Goal: Task Accomplishment & Management: Complete application form

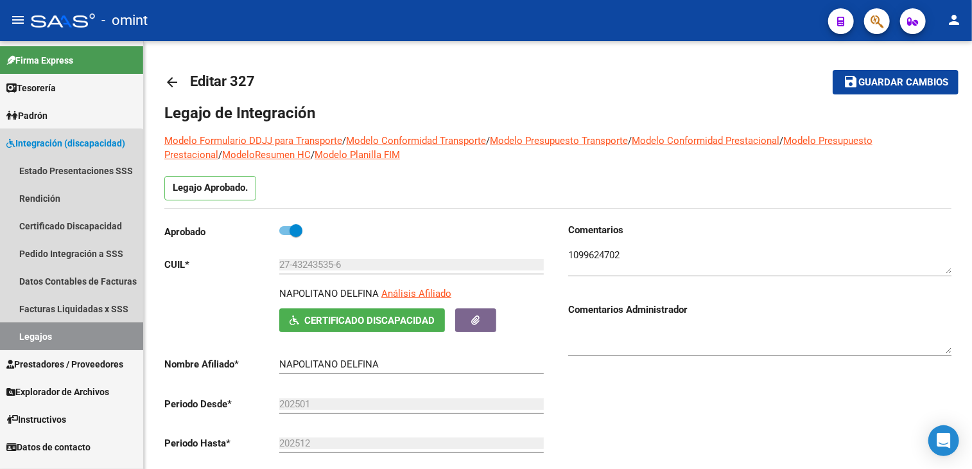
click at [48, 340] on link "Legajos" at bounding box center [71, 336] width 143 height 28
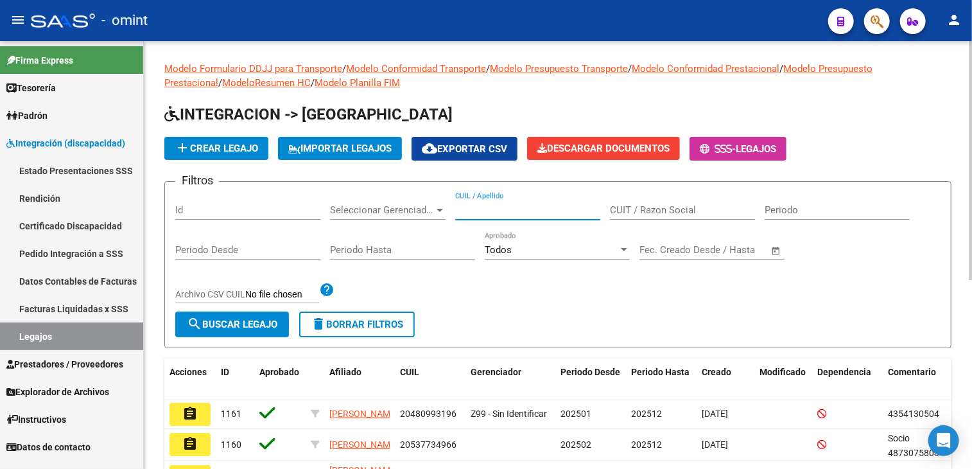
click at [550, 210] on input "CUIL / Apellido" at bounding box center [527, 210] width 145 height 12
paste input "nosdeo"
type input "nosdeo"
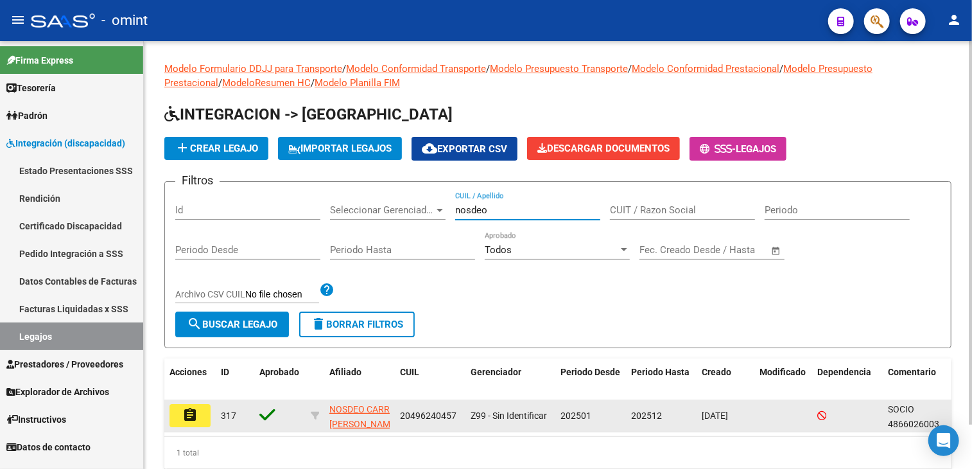
click at [185, 418] on mat-icon "assignment" at bounding box center [189, 414] width 15 height 15
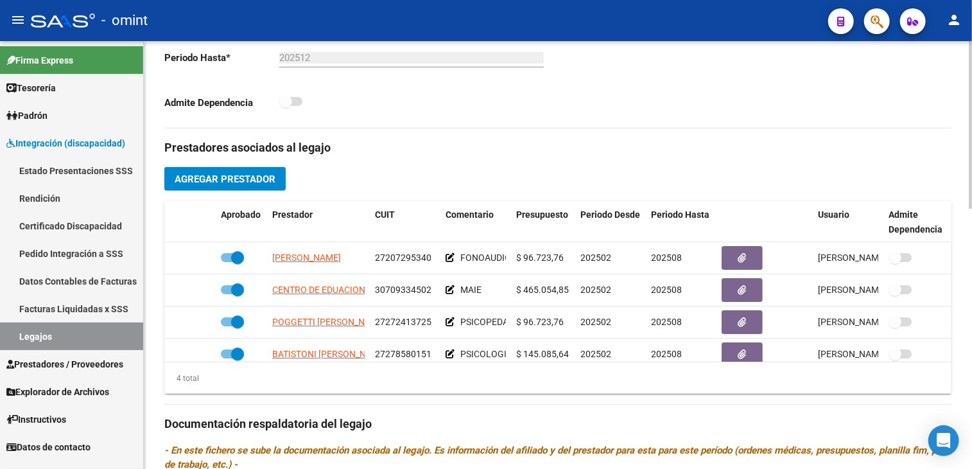
scroll to position [23, 0]
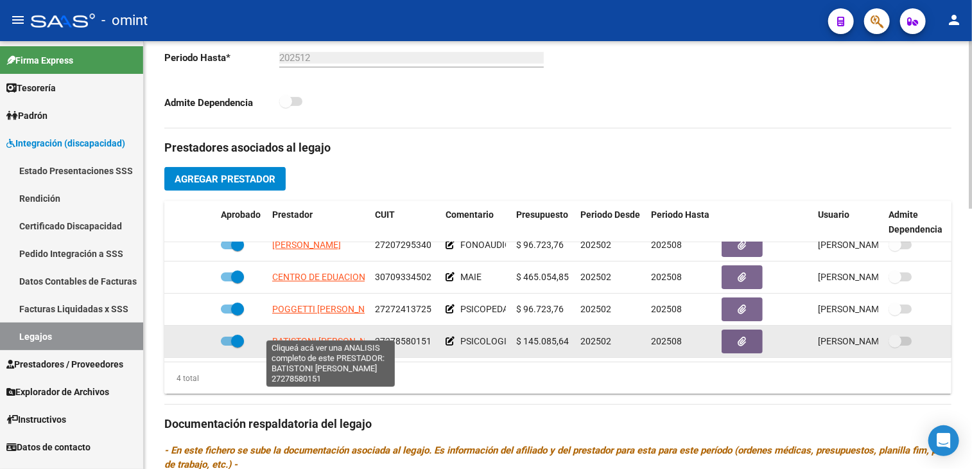
click at [331, 336] on span "BATISTONI [PERSON_NAME]" at bounding box center [329, 341] width 115 height 10
type textarea "27278580151"
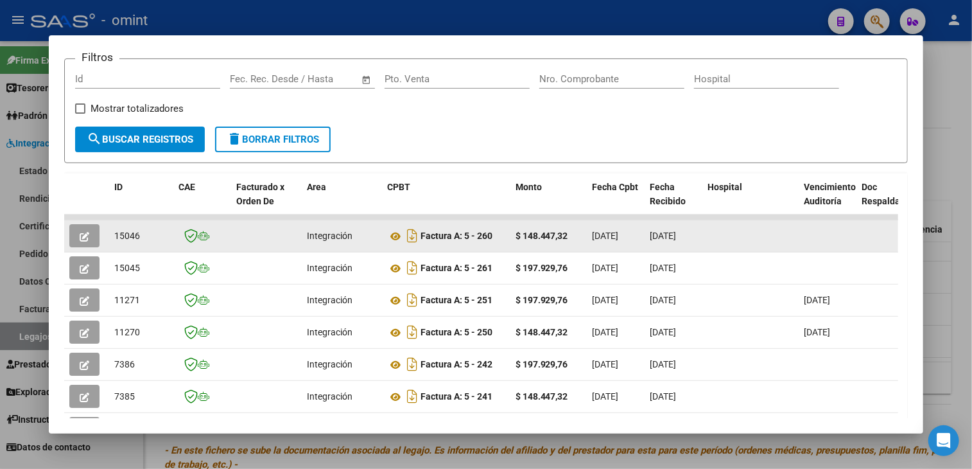
scroll to position [0, 0]
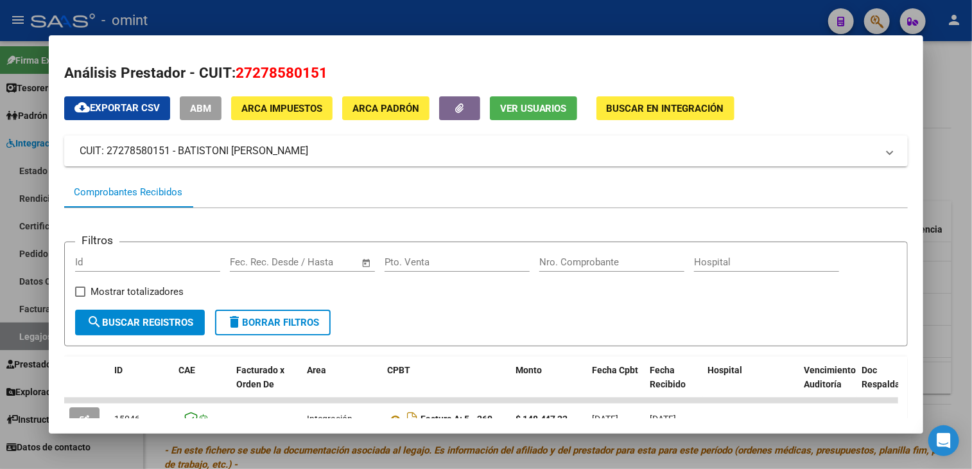
click at [265, 74] on span "27278580151" at bounding box center [282, 72] width 92 height 17
drag, startPoint x: 265, startPoint y: 74, endPoint x: 237, endPoint y: 71, distance: 27.7
click at [237, 71] on span "27278580151" at bounding box center [282, 72] width 92 height 17
copy span "27278580151"
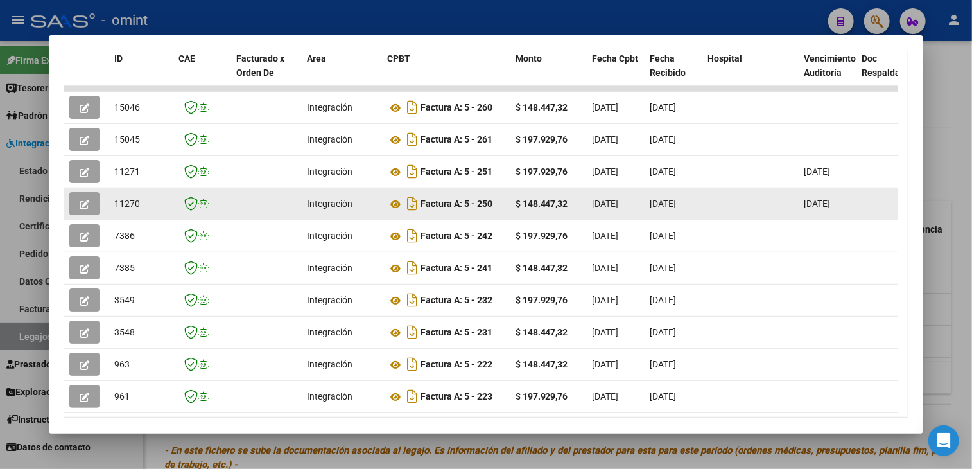
click at [82, 203] on icon "button" at bounding box center [85, 205] width 10 height 10
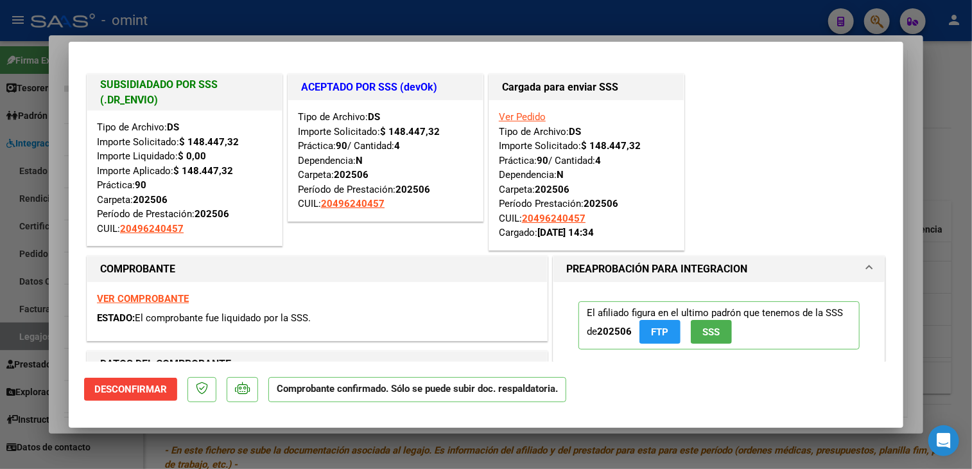
click at [495, 457] on div at bounding box center [486, 234] width 972 height 469
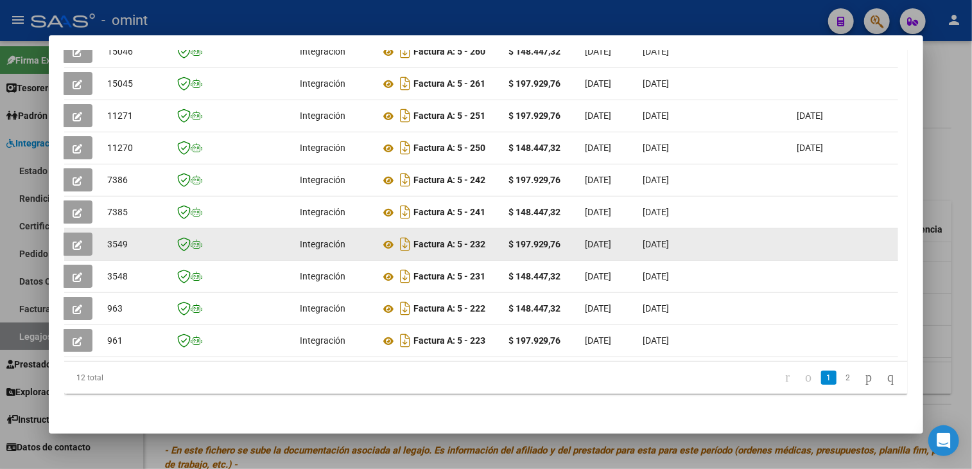
scroll to position [183, 0]
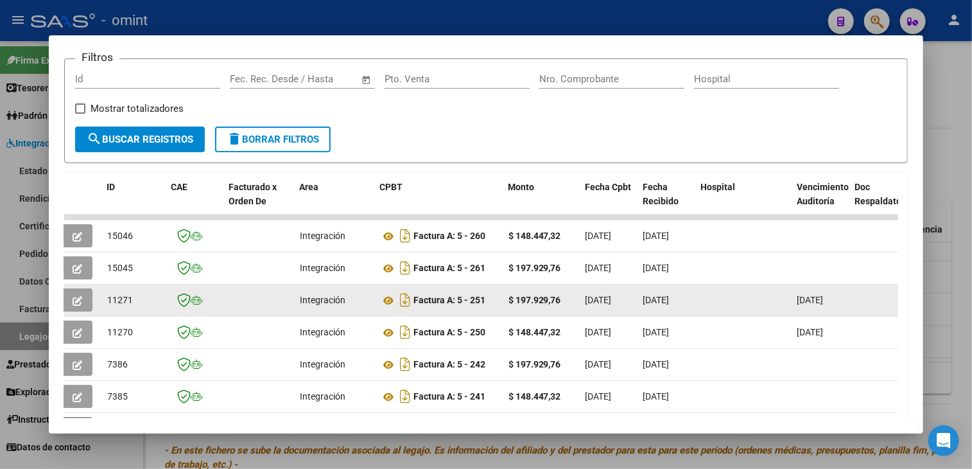
click at [71, 301] on button "button" at bounding box center [77, 299] width 30 height 23
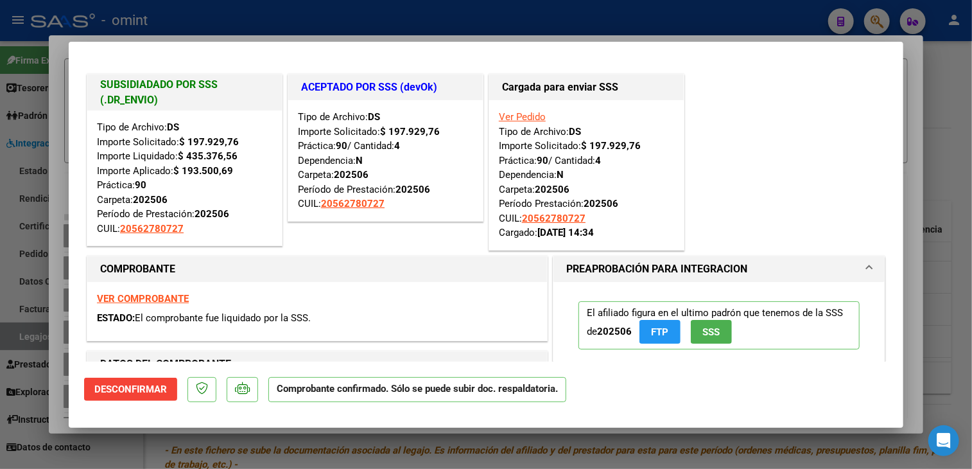
click at [138, 447] on div at bounding box center [486, 234] width 972 height 469
type input "$ 0,00"
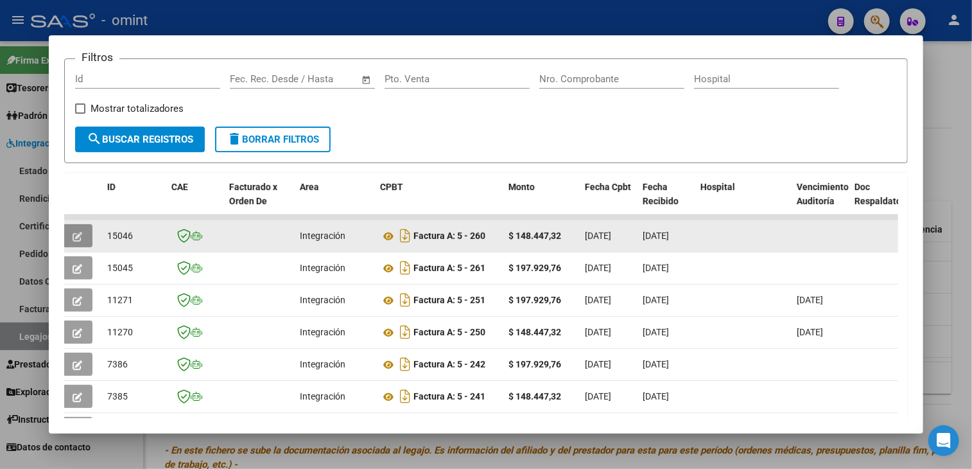
click at [73, 236] on icon "button" at bounding box center [78, 237] width 10 height 10
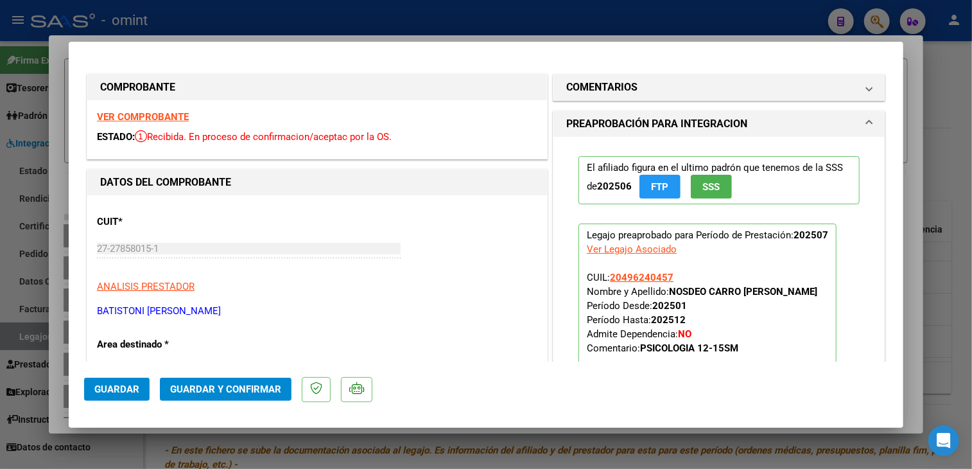
click at [144, 118] on strong "VER COMPROBANTE" at bounding box center [143, 117] width 92 height 12
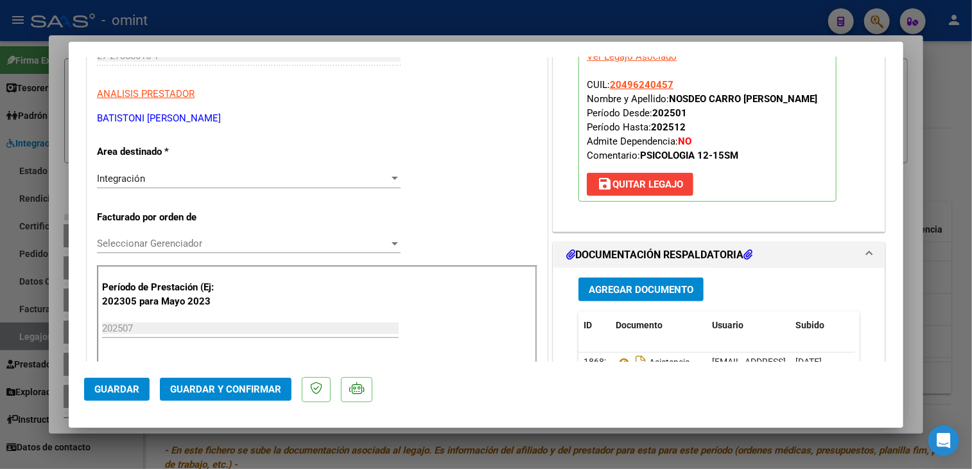
scroll to position [385, 0]
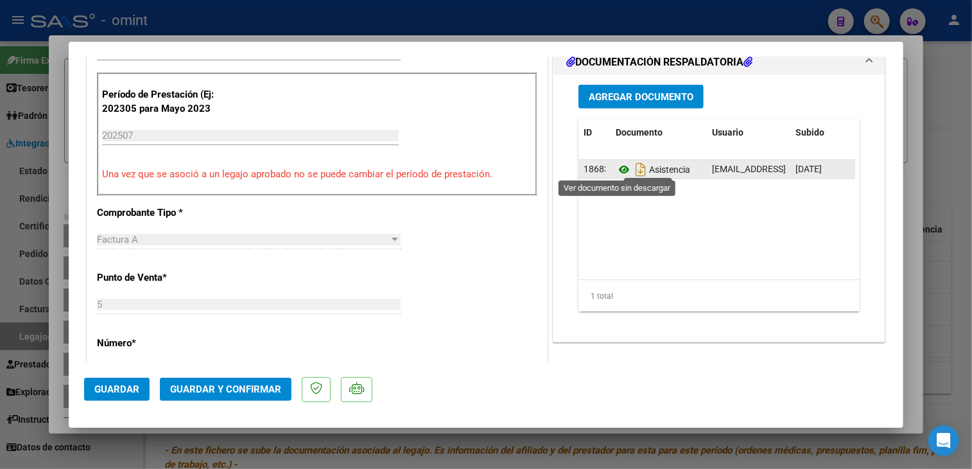
click at [617, 167] on icon at bounding box center [624, 169] width 17 height 15
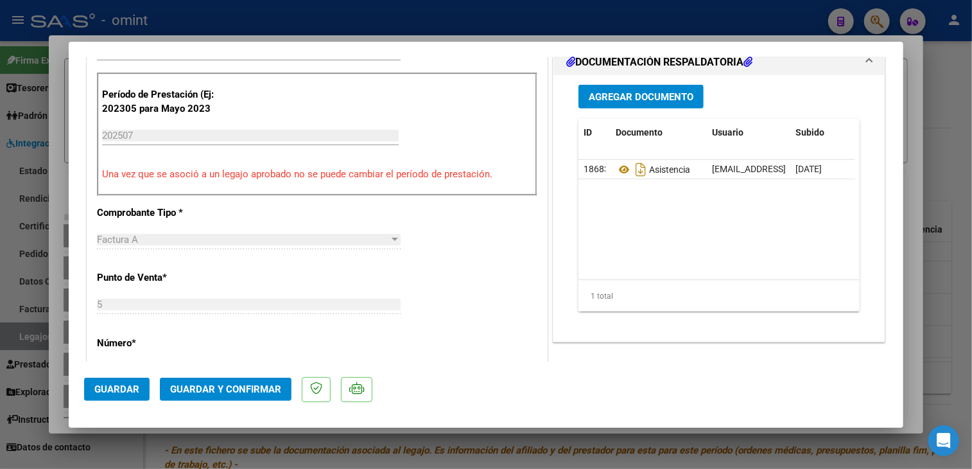
click at [425, 444] on div at bounding box center [486, 234] width 972 height 469
type input "$ 0,00"
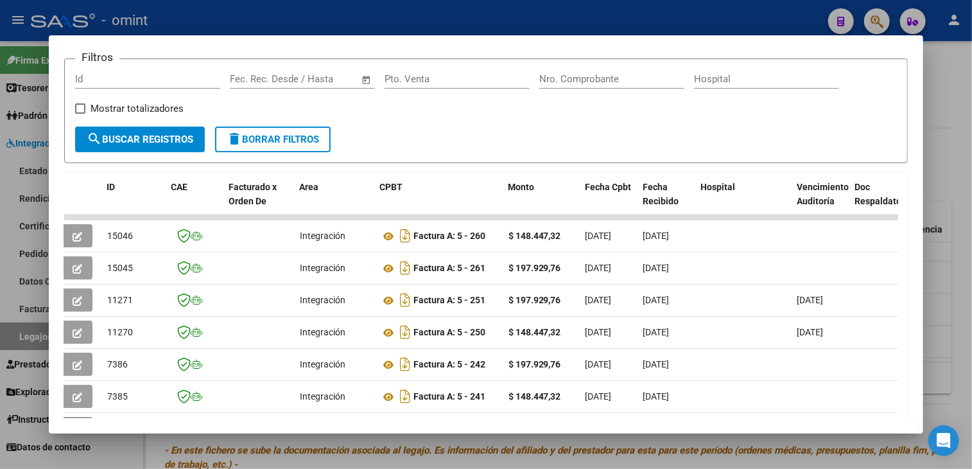
click at [383, 446] on div at bounding box center [486, 234] width 972 height 469
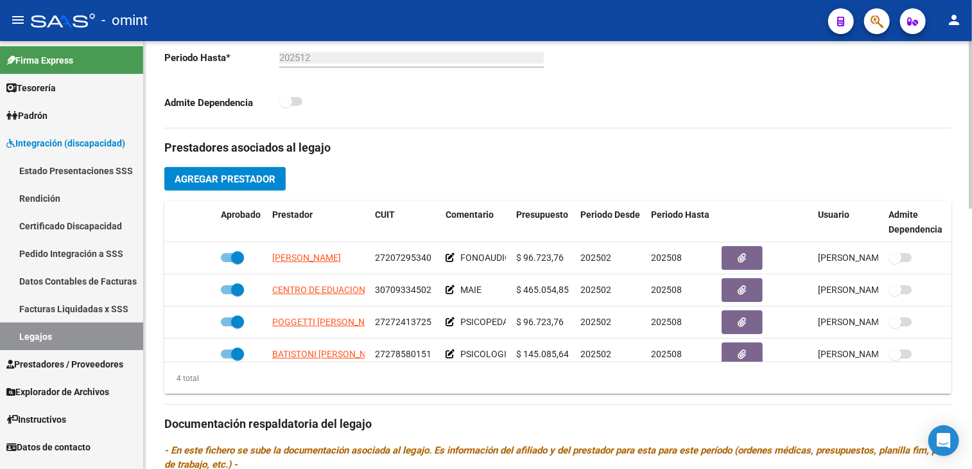
scroll to position [128, 0]
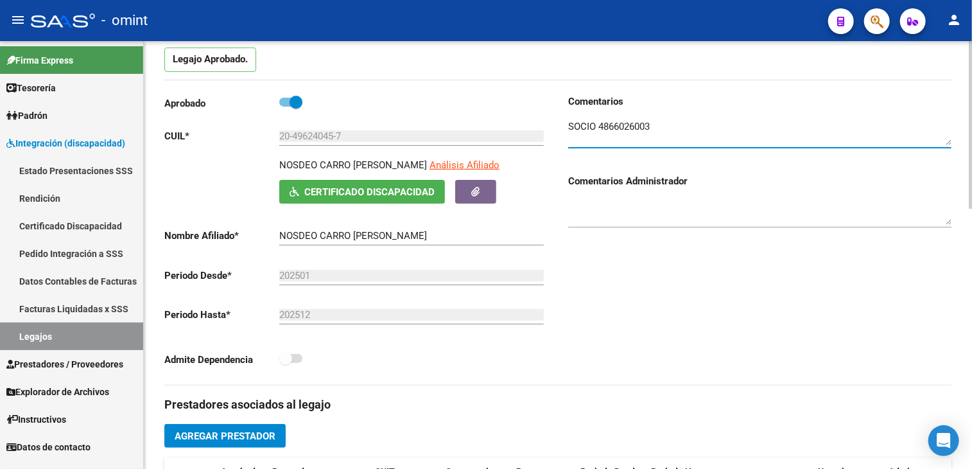
click at [616, 119] on textarea at bounding box center [759, 132] width 383 height 26
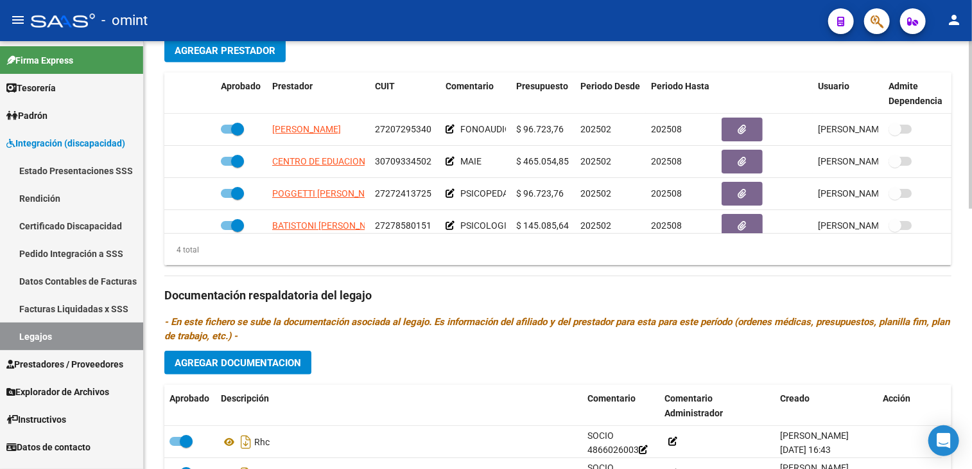
scroll to position [23, 0]
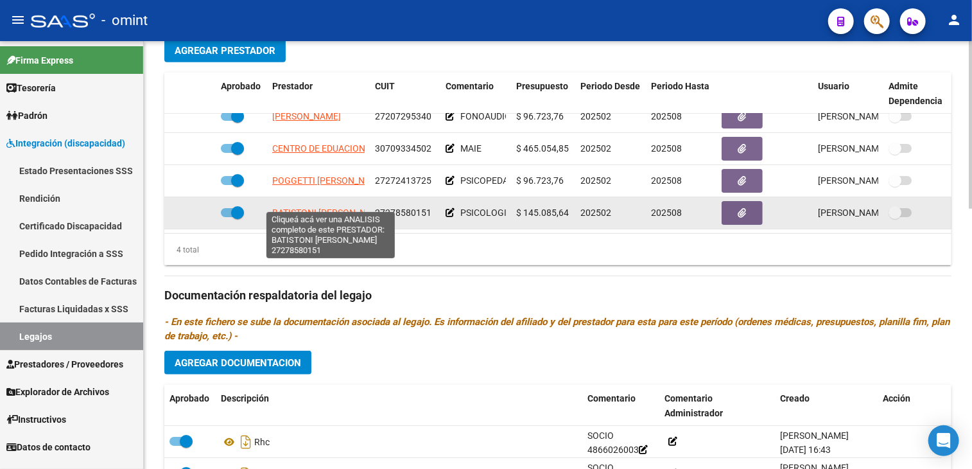
click at [338, 207] on span "BATISTONI [PERSON_NAME]" at bounding box center [329, 212] width 115 height 10
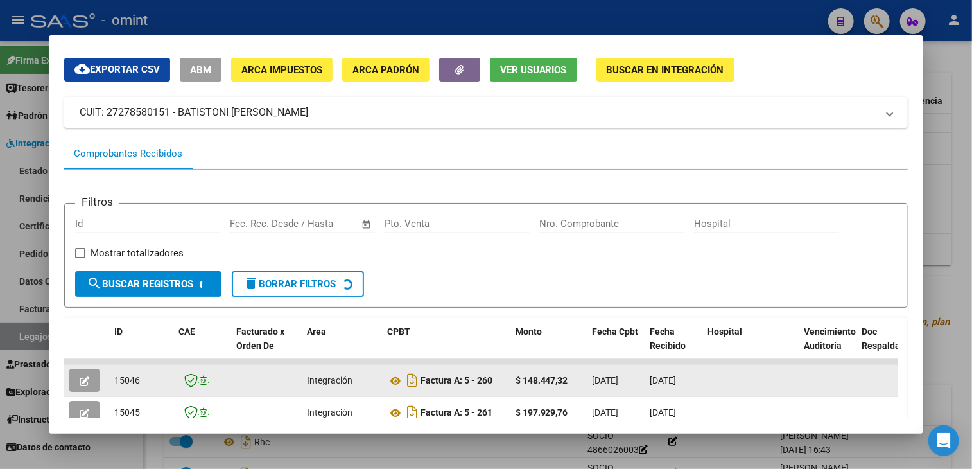
scroll to position [103, 0]
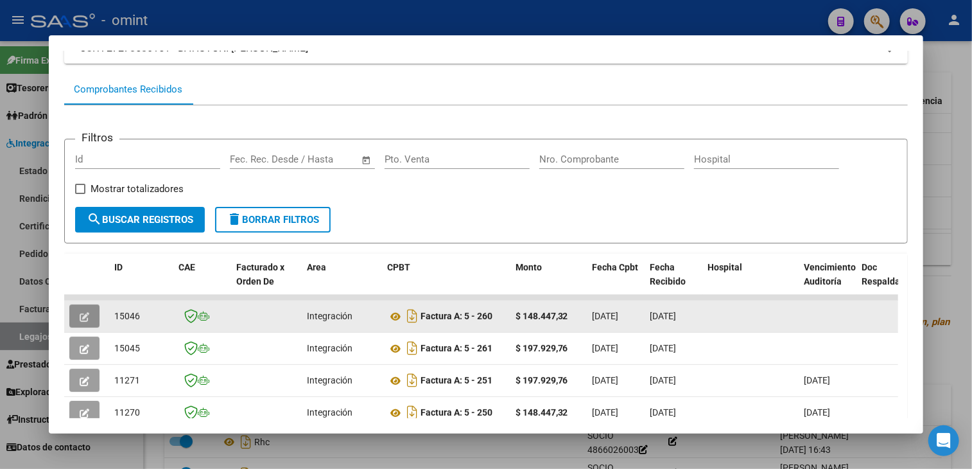
click at [85, 312] on icon "button" at bounding box center [85, 317] width 10 height 10
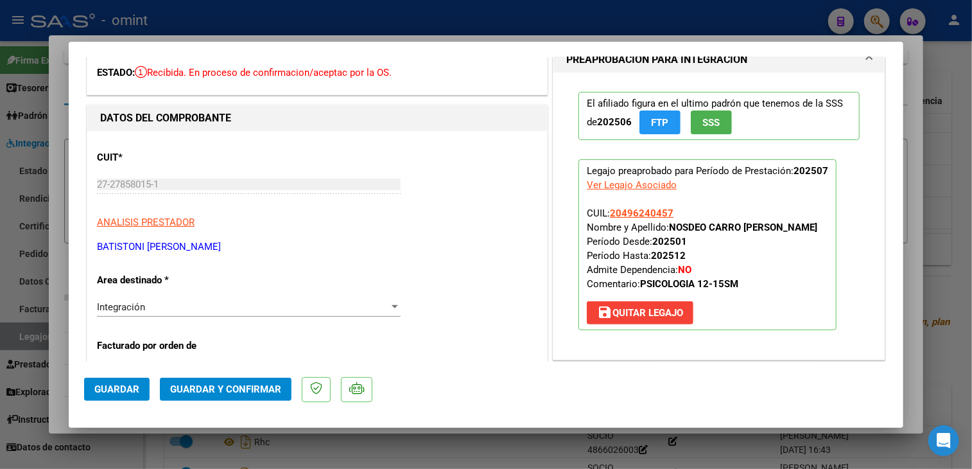
scroll to position [193, 0]
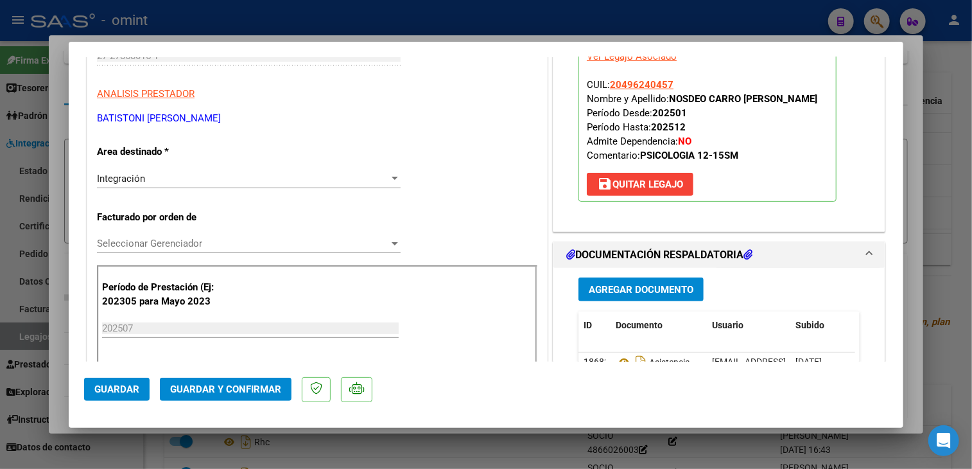
click at [200, 244] on span "Seleccionar Gerenciador" at bounding box center [243, 244] width 292 height 12
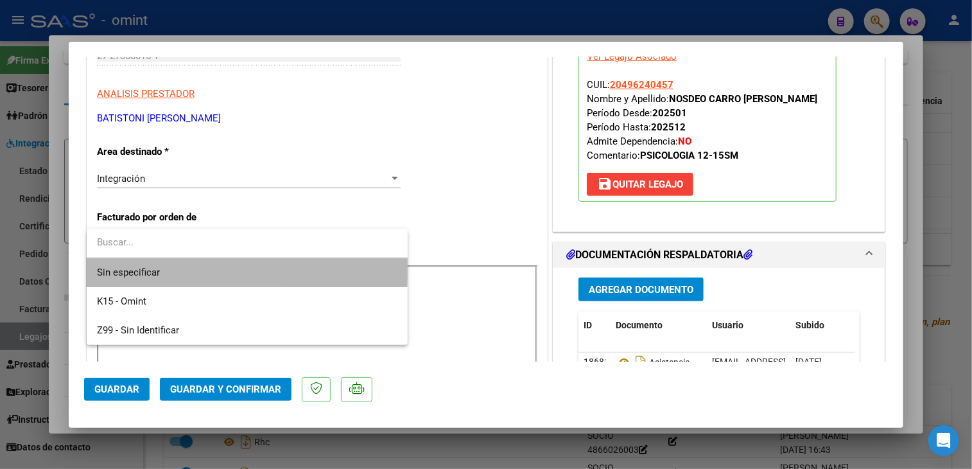
click at [182, 264] on span "Sin especificar" at bounding box center [247, 272] width 301 height 29
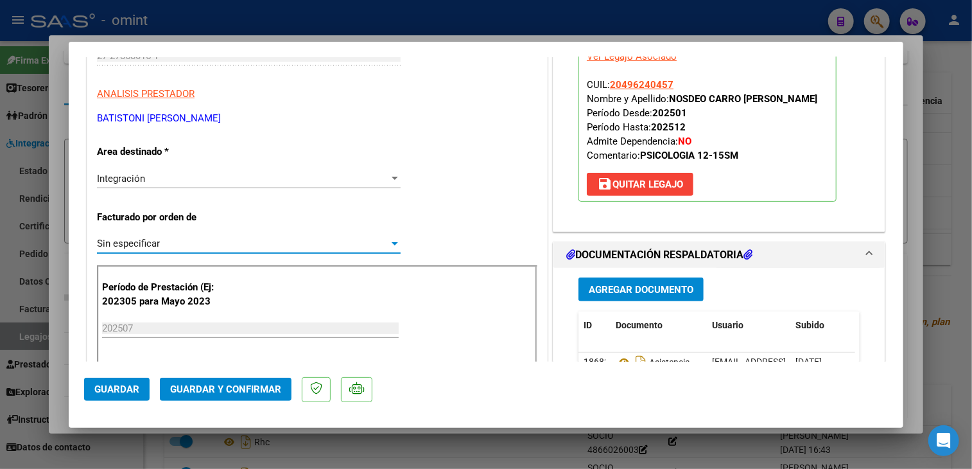
click at [204, 387] on span "Guardar y Confirmar" at bounding box center [225, 389] width 111 height 12
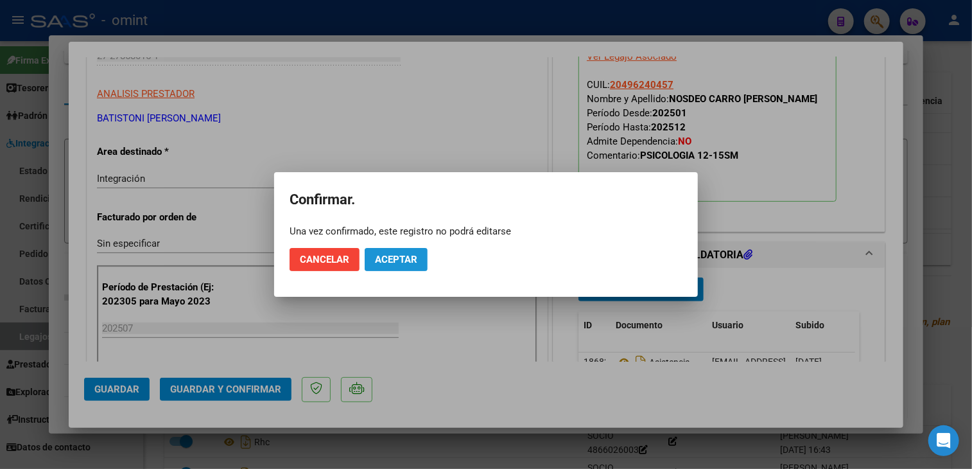
click at [409, 267] on button "Aceptar" at bounding box center [396, 259] width 63 height 23
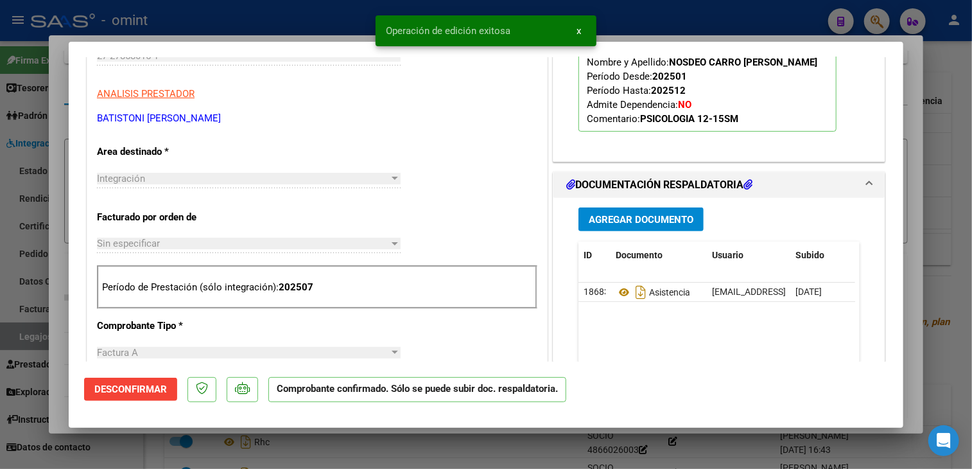
click at [462, 457] on div at bounding box center [486, 234] width 972 height 469
type input "$ 0,00"
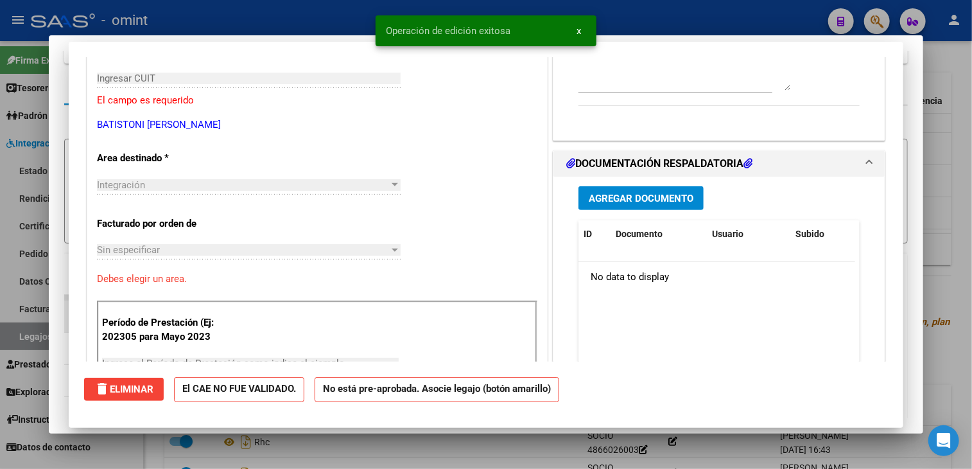
scroll to position [0, 0]
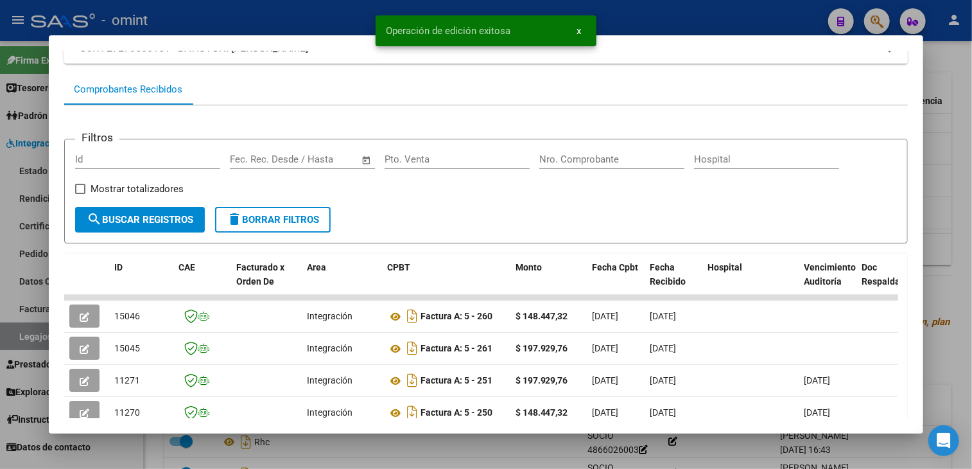
click at [285, 457] on div at bounding box center [486, 234] width 972 height 469
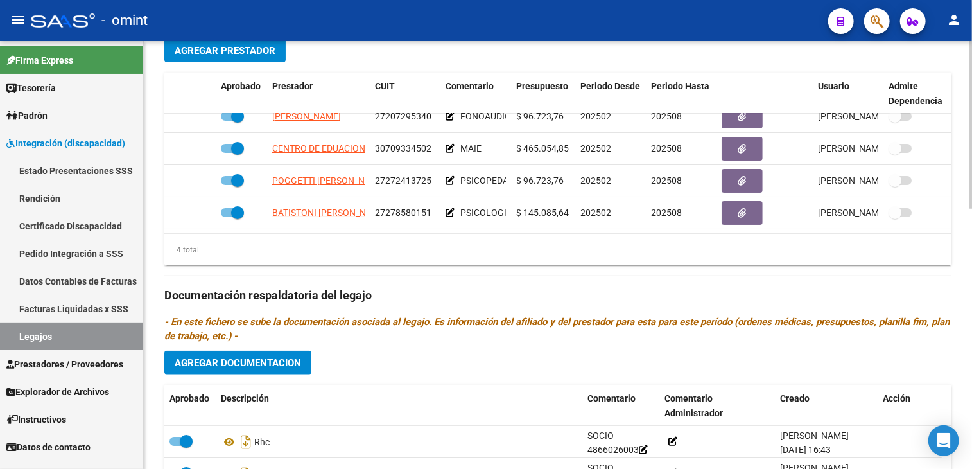
scroll to position [578, 0]
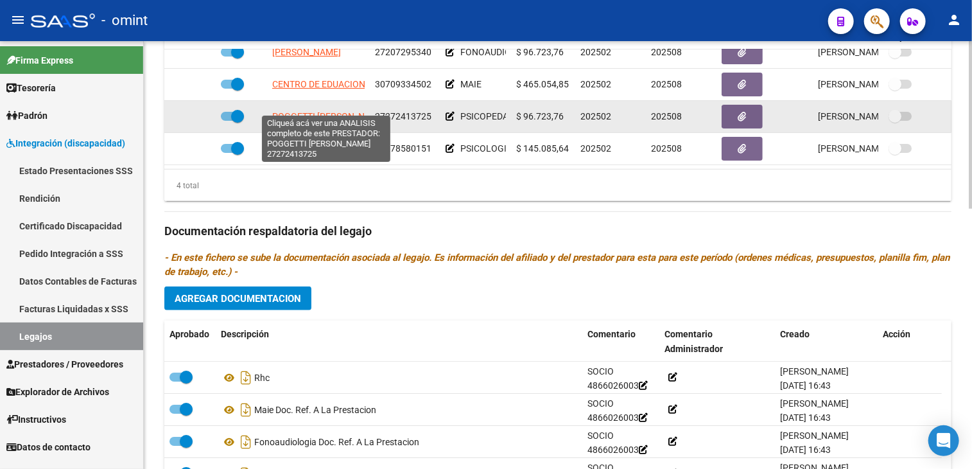
click at [310, 111] on span "POGGETTI [PERSON_NAME]" at bounding box center [329, 116] width 114 height 10
type textarea "27272413725"
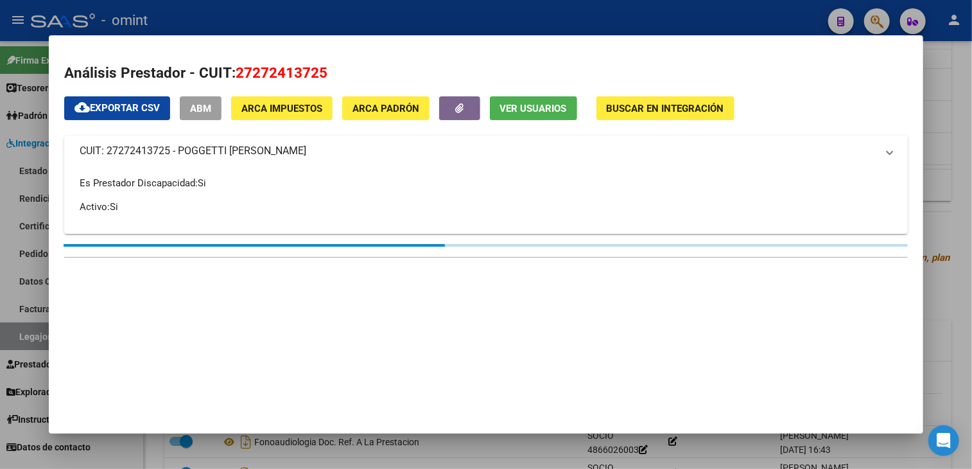
click at [466, 449] on div at bounding box center [486, 234] width 972 height 469
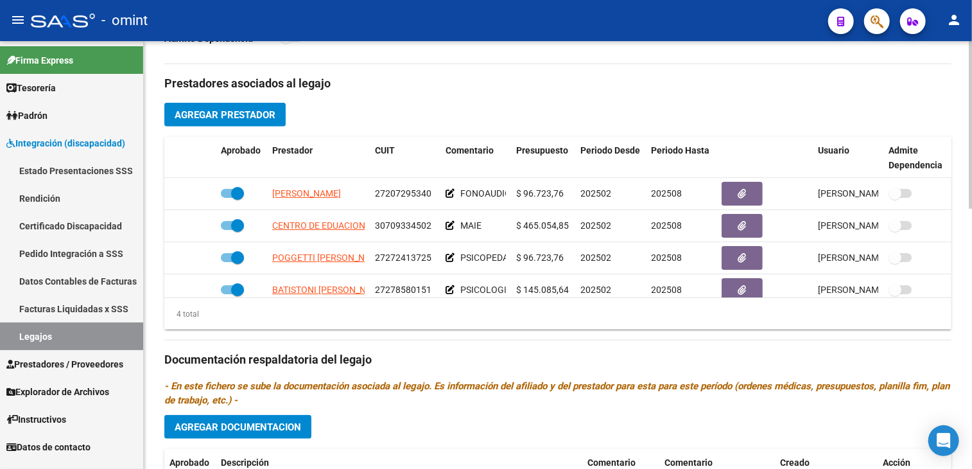
scroll to position [23, 0]
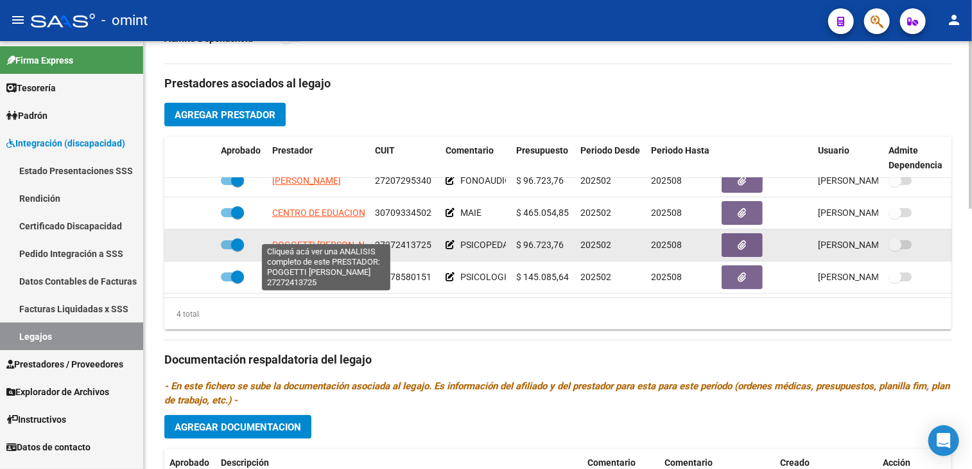
click at [335, 240] on span "POGGETTI [PERSON_NAME]" at bounding box center [329, 245] width 114 height 10
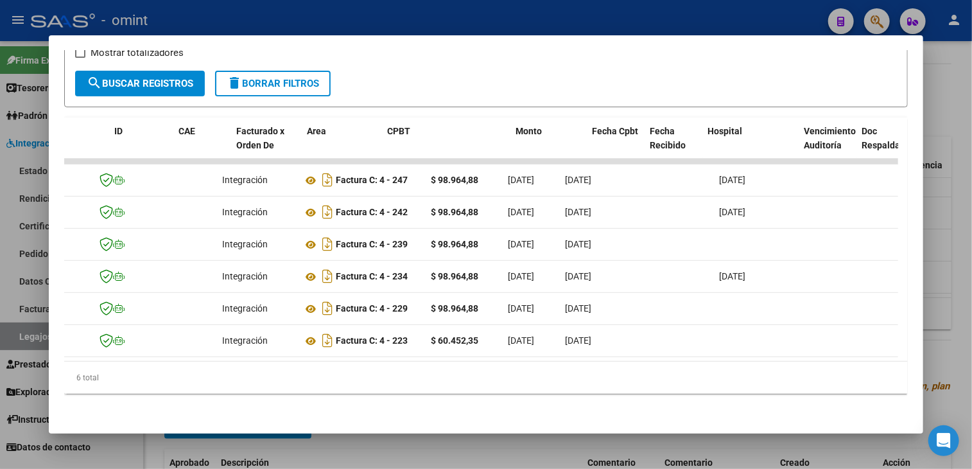
scroll to position [0, 0]
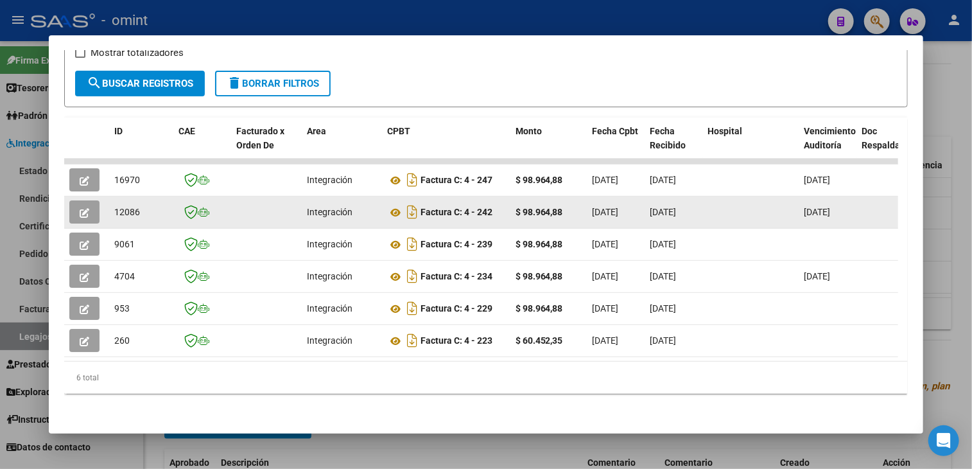
click at [83, 200] on button "button" at bounding box center [84, 211] width 30 height 23
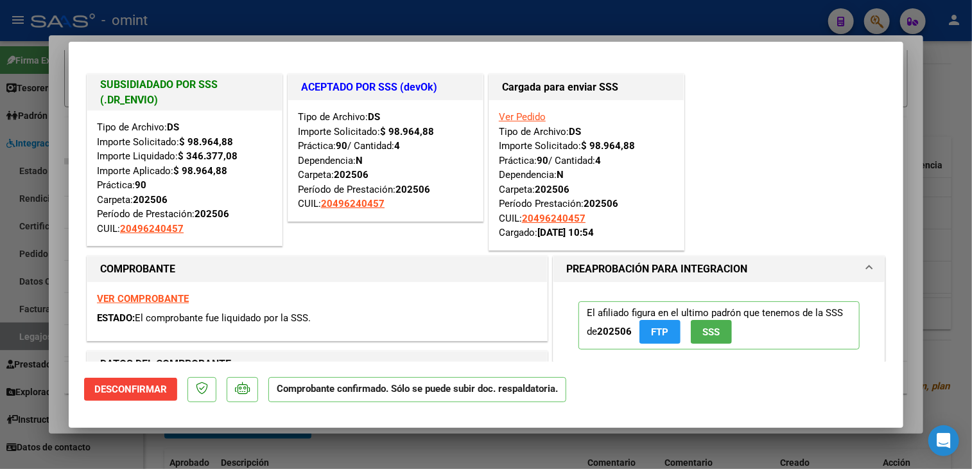
click at [225, 441] on div at bounding box center [486, 234] width 972 height 469
type input "$ 0,00"
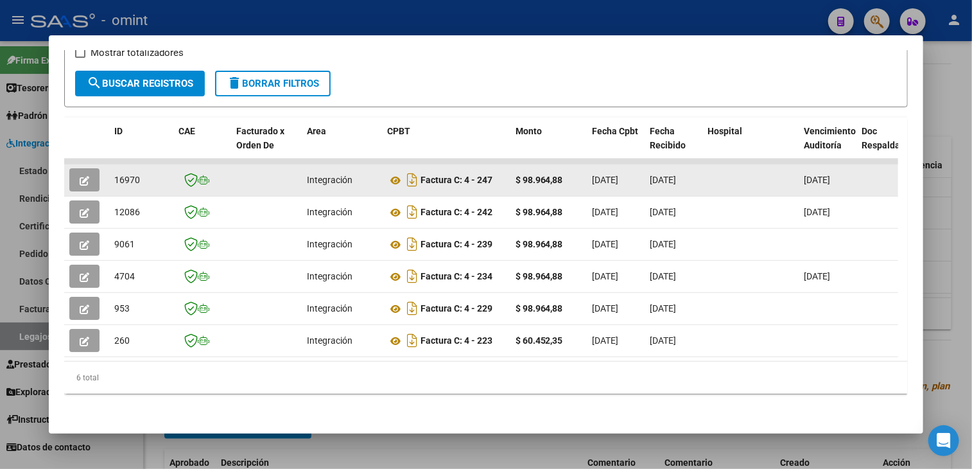
click at [87, 176] on icon "button" at bounding box center [85, 181] width 10 height 10
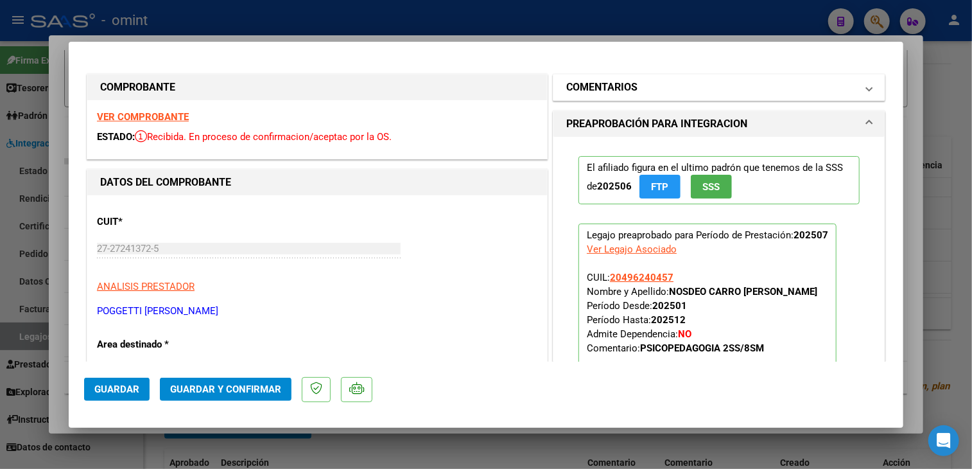
click at [867, 90] on span at bounding box center [869, 87] width 5 height 15
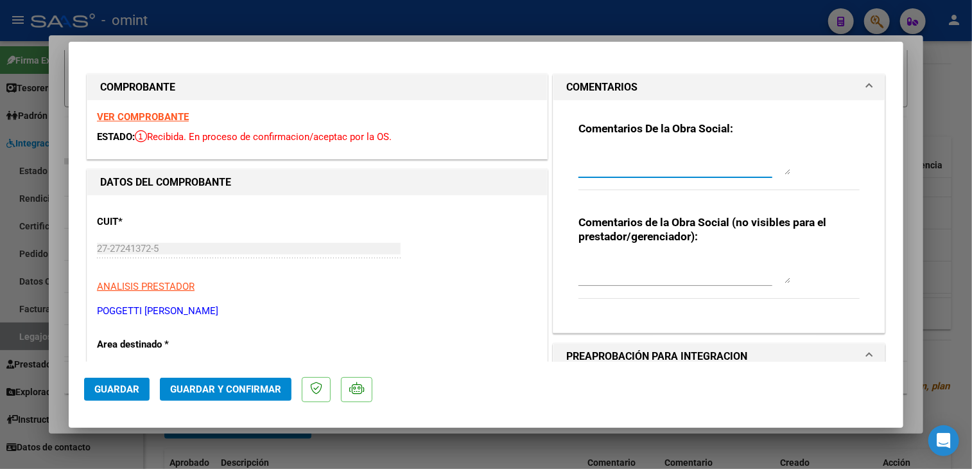
click at [644, 170] on textarea at bounding box center [685, 162] width 212 height 26
click at [606, 169] on textarea "El socio no tiene habilitada la prestación, por favor" at bounding box center [685, 162] width 212 height 26
click at [632, 167] on textarea "El socio no tiene habilitada la prestación, se aguarda que la Flia compelte la …" at bounding box center [685, 162] width 212 height 26
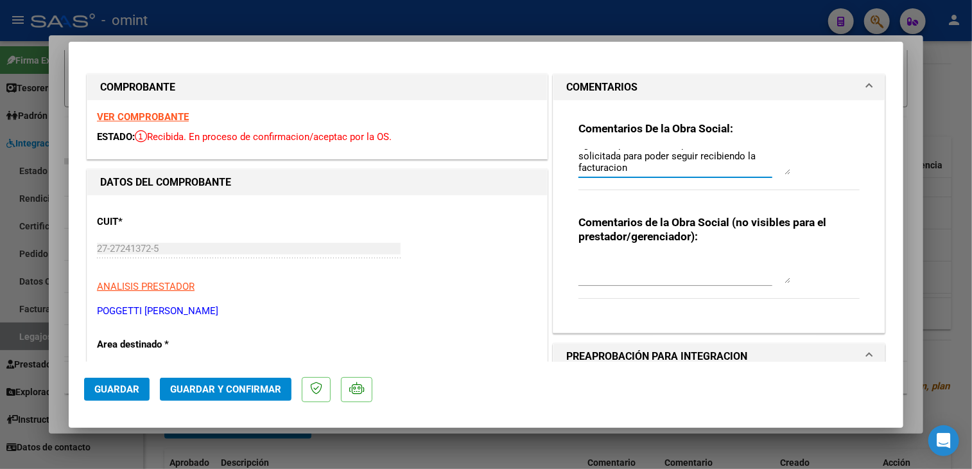
click at [812, 168] on div "Comentarios De la Obra Social: El socio no tiene habilitada la prestación, se a…" at bounding box center [719, 162] width 281 height 83
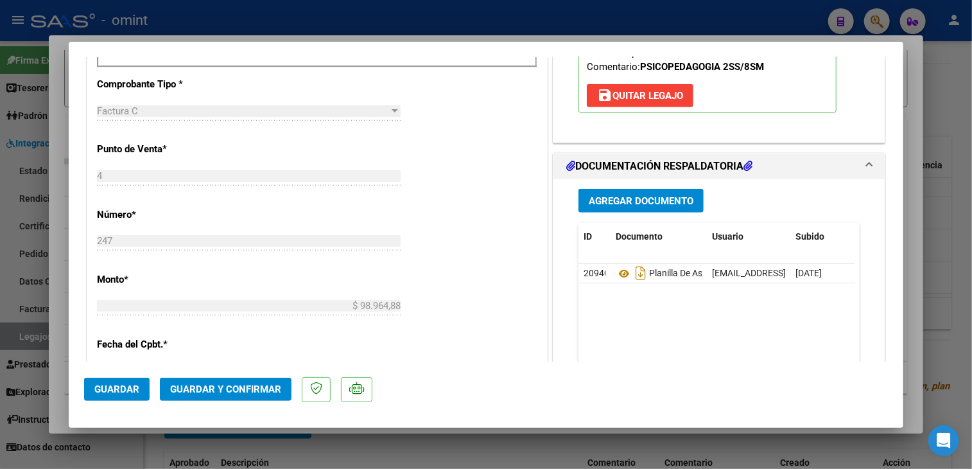
scroll to position [578, 0]
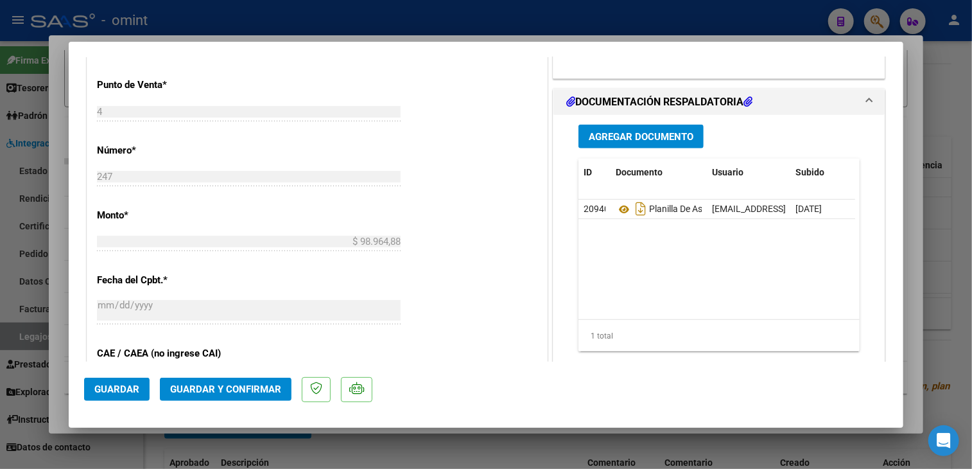
type textarea "El socio no tiene habilitada la prestación, se aguarda que la Flia complete la …"
click at [116, 386] on span "Guardar" at bounding box center [116, 389] width 45 height 12
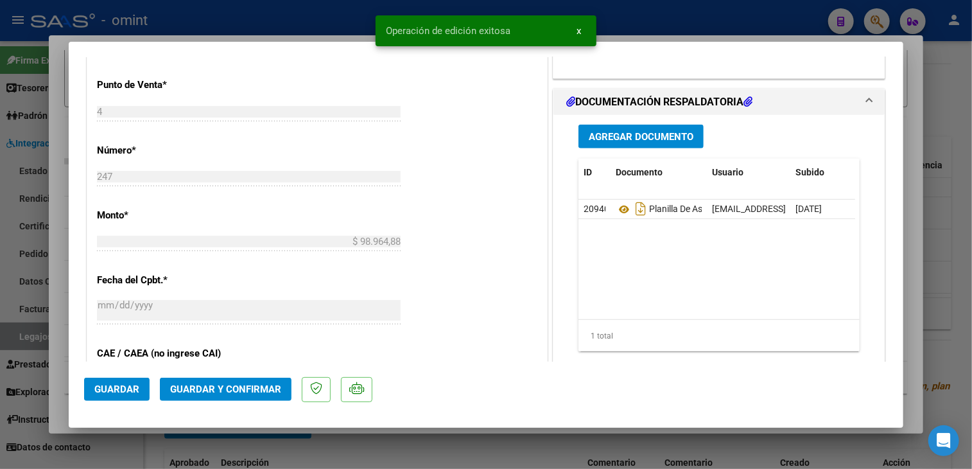
click at [532, 451] on div at bounding box center [486, 234] width 972 height 469
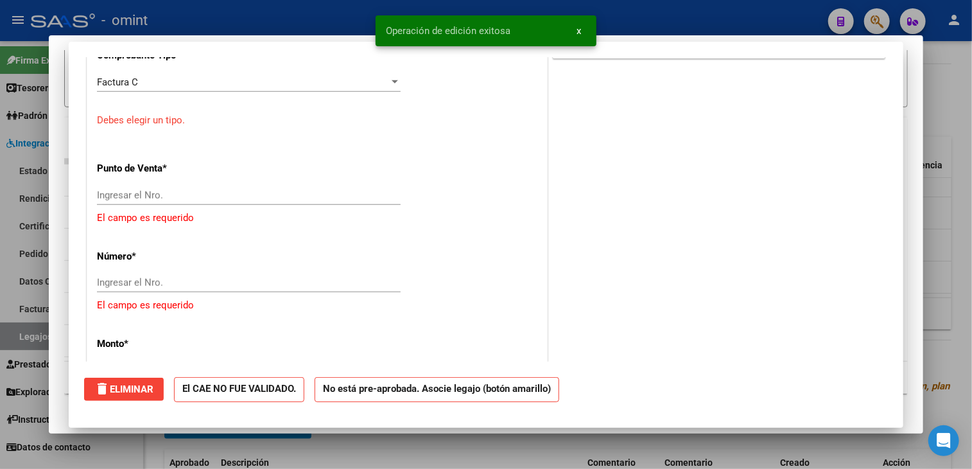
scroll to position [0, 0]
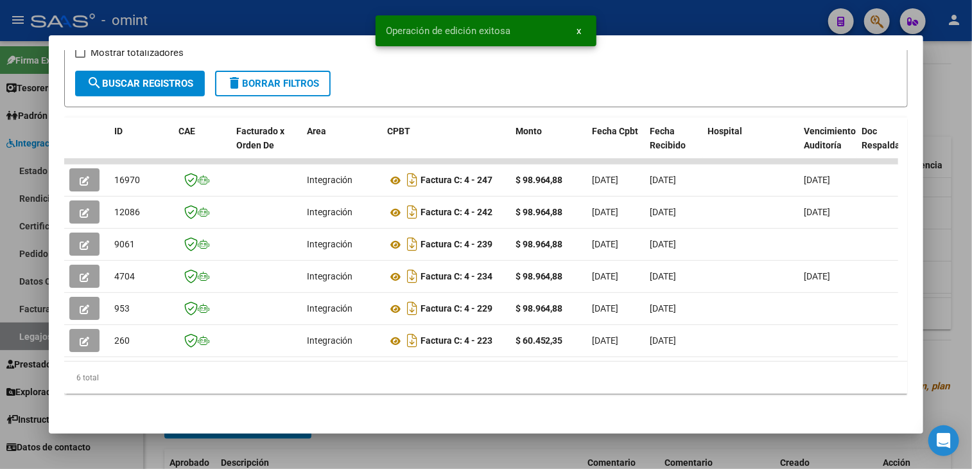
click at [452, 452] on div at bounding box center [486, 234] width 972 height 469
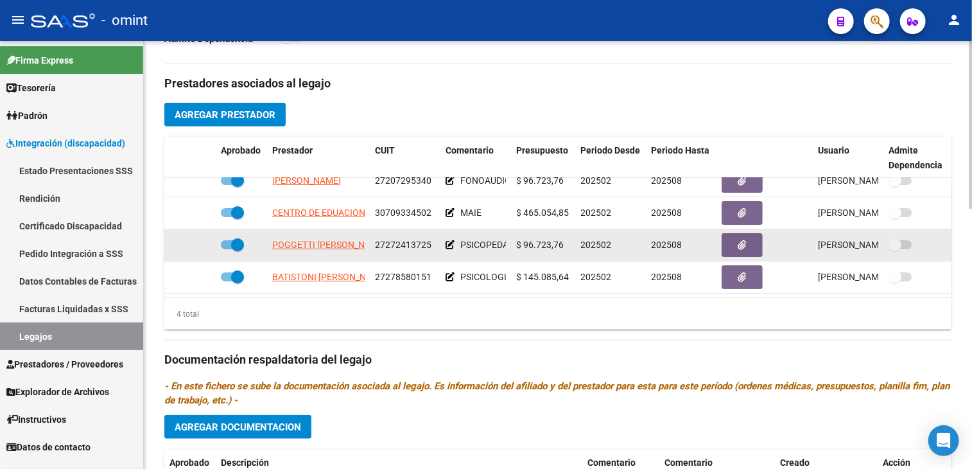
click at [236, 238] on span at bounding box center [237, 244] width 13 height 13
click at [227, 249] on input "checkbox" at bounding box center [227, 249] width 1 height 1
checkbox input "false"
click at [198, 240] on icon at bounding box center [197, 244] width 9 height 9
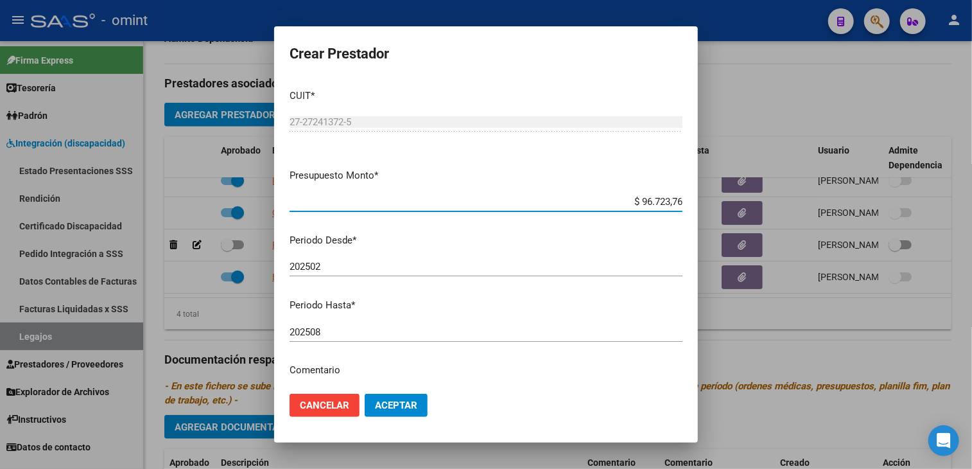
click at [350, 328] on input "202508" at bounding box center [486, 332] width 393 height 12
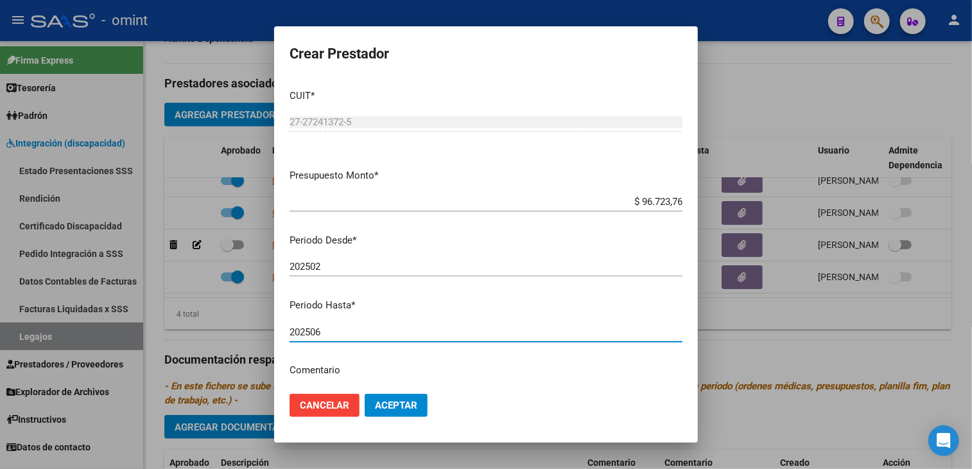
scroll to position [136, 0]
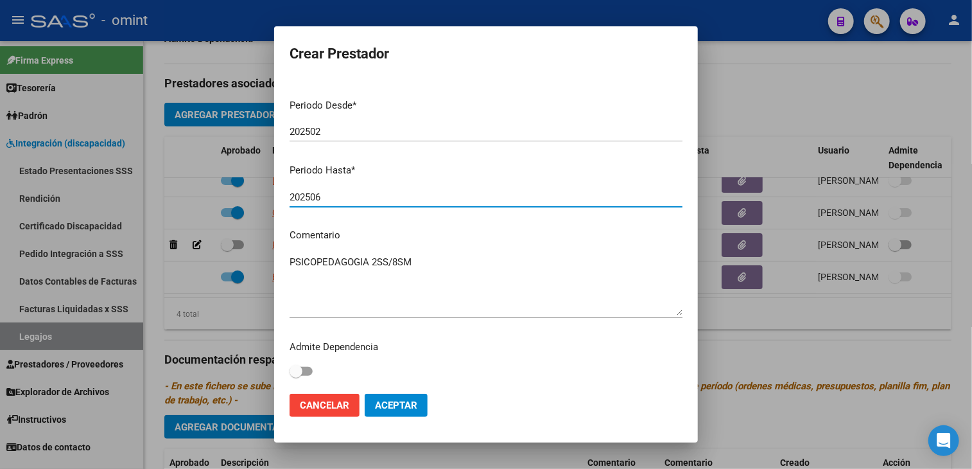
type input "202506"
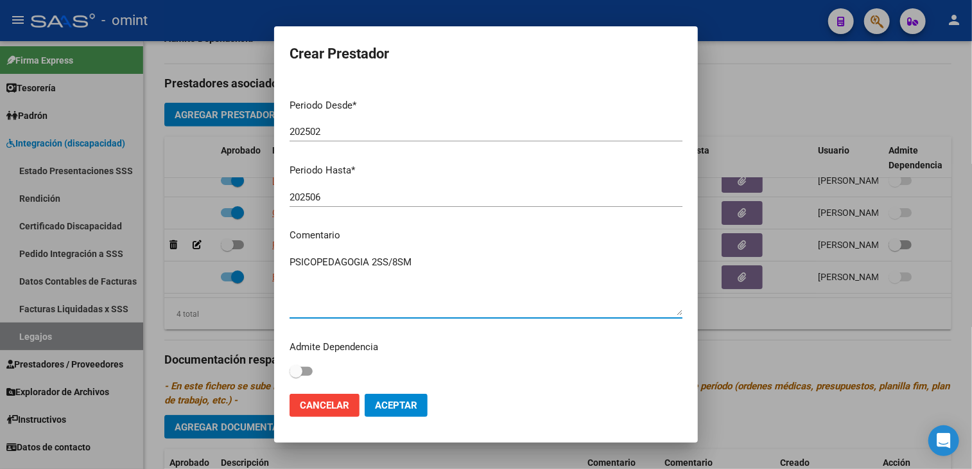
click at [393, 259] on textarea "PSICOPEDAGOGIA 2SS/8SM" at bounding box center [486, 285] width 393 height 60
click at [420, 265] on textarea "PSICOPEDAGOGIA 8ses/M" at bounding box center [486, 285] width 393 height 60
click at [371, 260] on textarea "PSICOPEDAGOGIA 8ses/mes" at bounding box center [486, 285] width 393 height 60
type textarea "PSICOPEDAGOGIA 8ses/mes"
click at [401, 409] on span "Aceptar" at bounding box center [396, 406] width 42 height 12
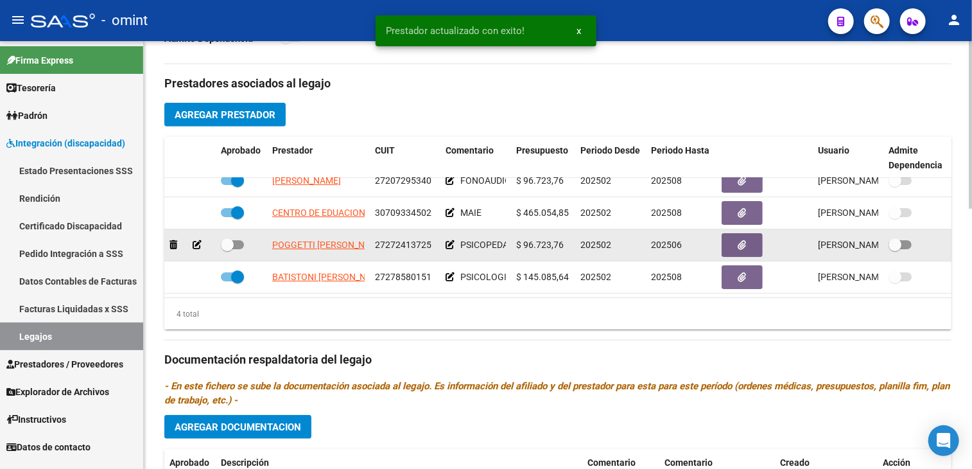
click at [238, 240] on span at bounding box center [232, 244] width 23 height 9
click at [227, 249] on input "checkbox" at bounding box center [227, 249] width 1 height 1
checkbox input "true"
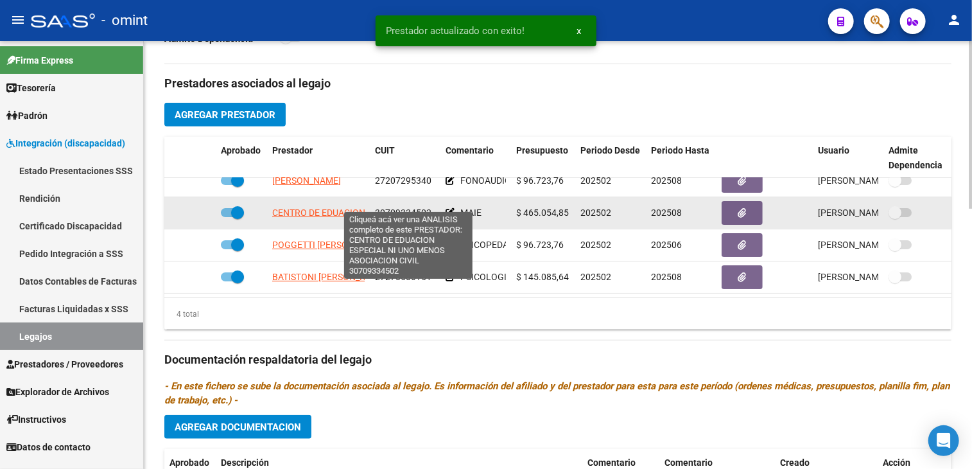
click at [317, 207] on span "CENTRO DE EDUACION ESPECIAL NI UNO MENOS ASOCIACION CIVIL" at bounding box center [411, 212] width 278 height 10
type textarea "30709334502"
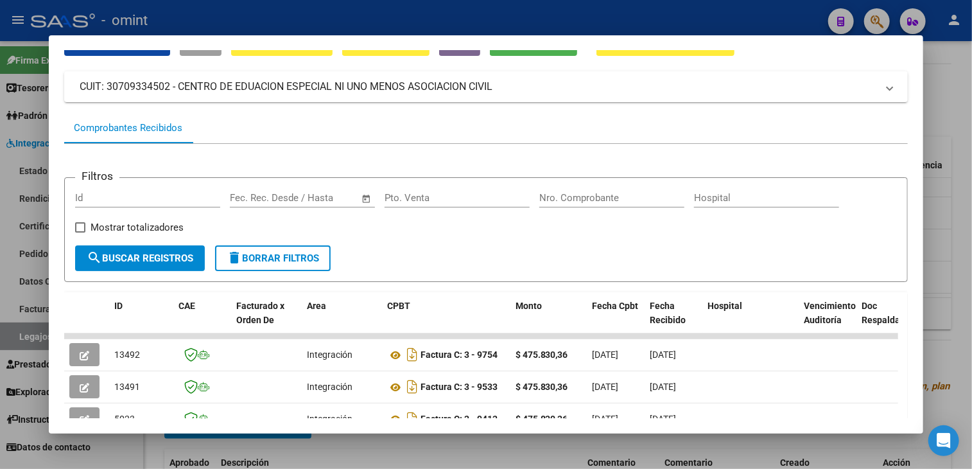
scroll to position [193, 0]
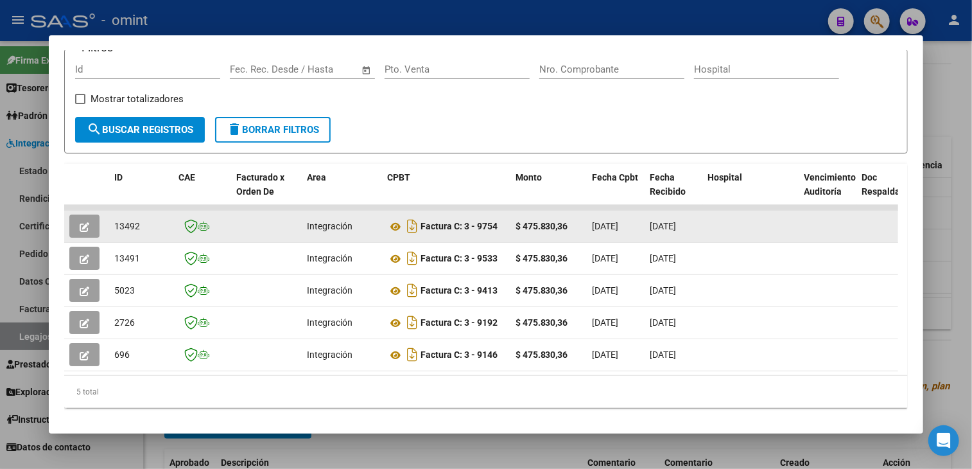
click at [85, 232] on button "button" at bounding box center [84, 226] width 30 height 23
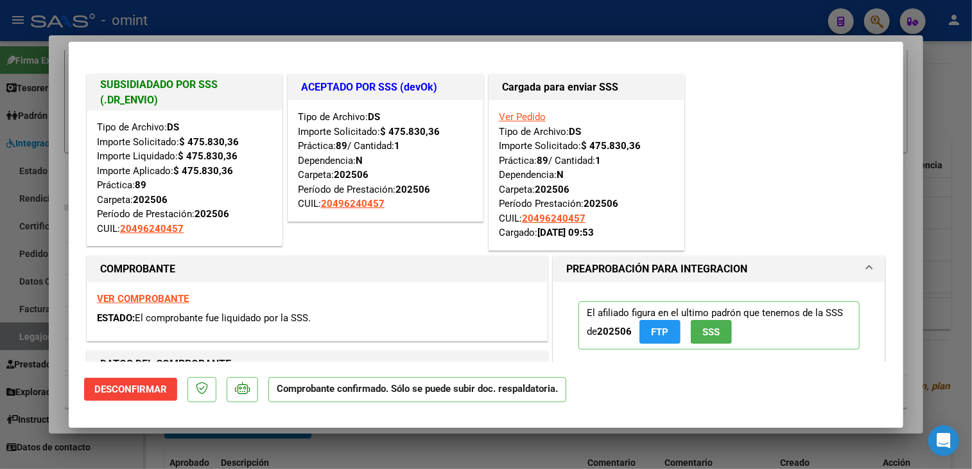
click at [310, 447] on div at bounding box center [486, 234] width 972 height 469
type input "$ 0,00"
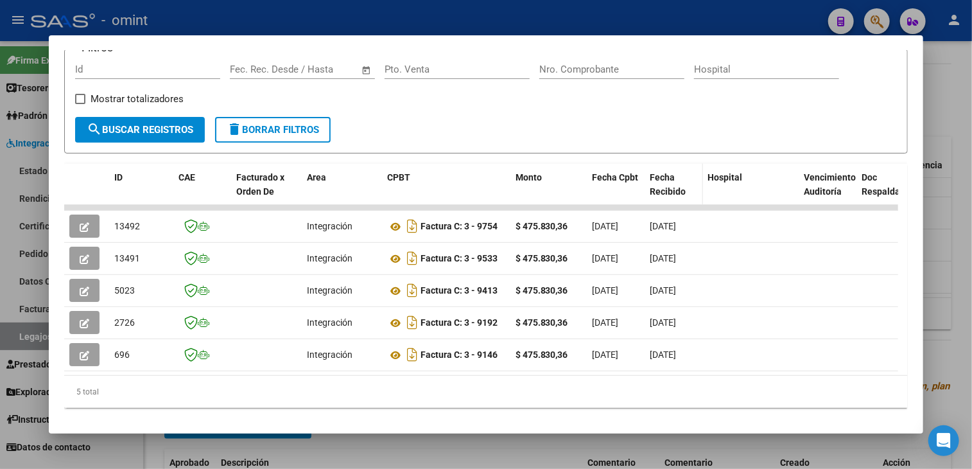
scroll to position [64, 0]
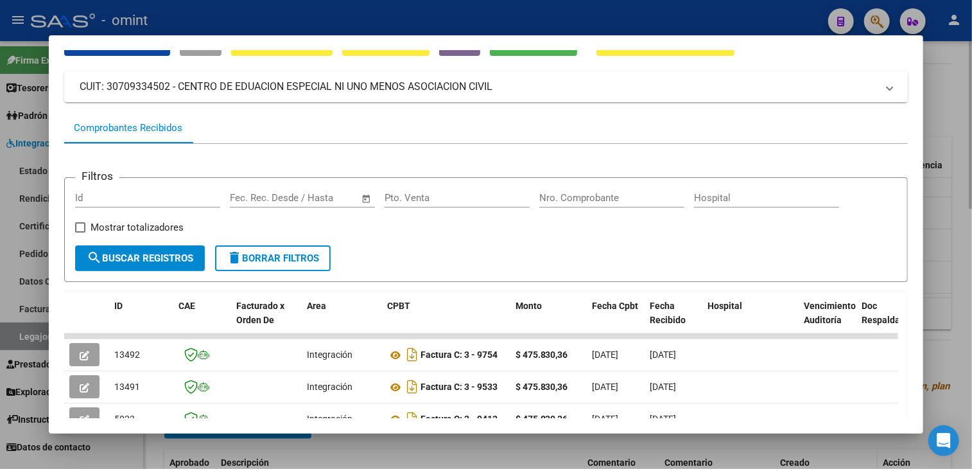
drag, startPoint x: 854, startPoint y: 451, endPoint x: 847, endPoint y: 452, distance: 7.1
click at [853, 452] on div at bounding box center [486, 234] width 972 height 469
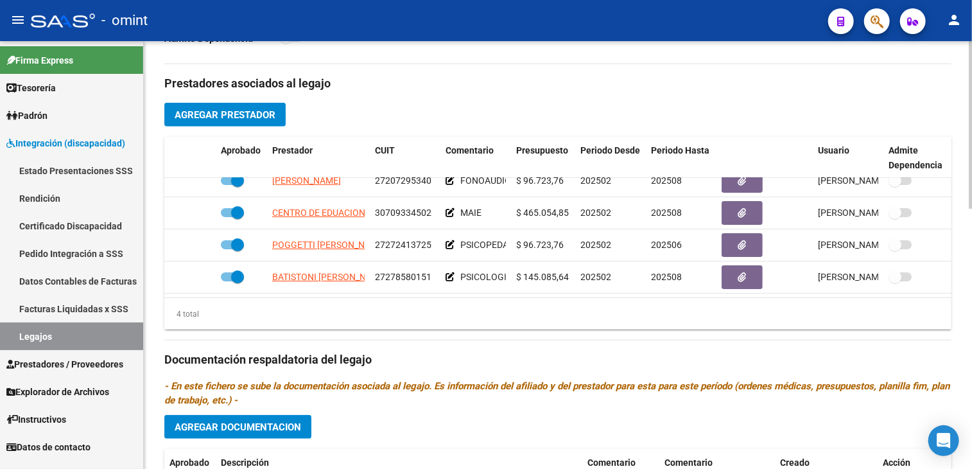
scroll to position [0, 0]
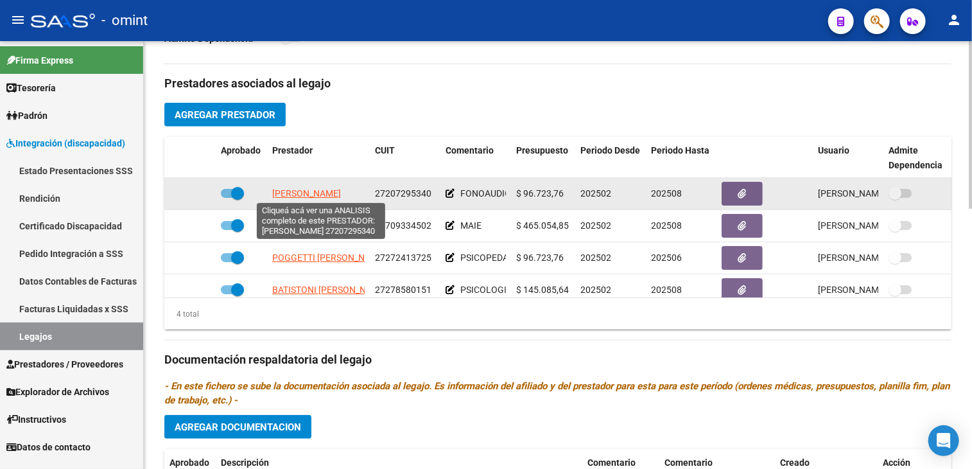
click at [315, 189] on span "[PERSON_NAME]" at bounding box center [306, 193] width 69 height 10
type textarea "27207295340"
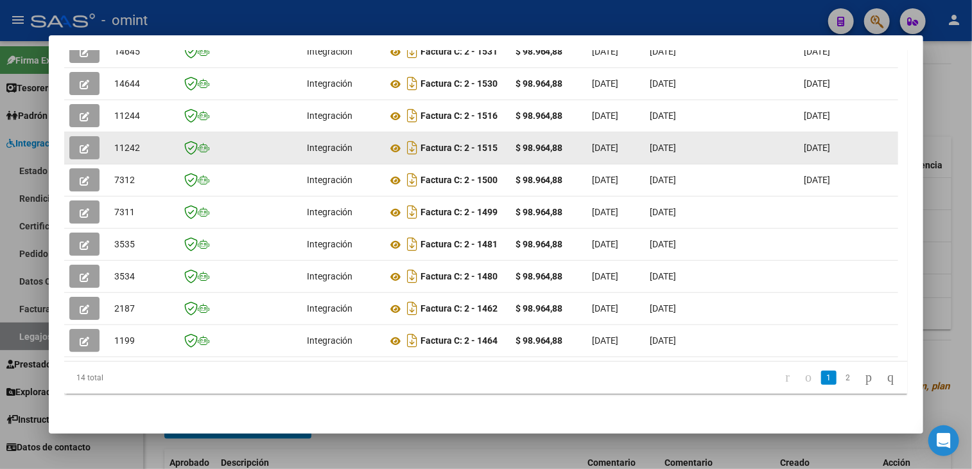
scroll to position [247, 0]
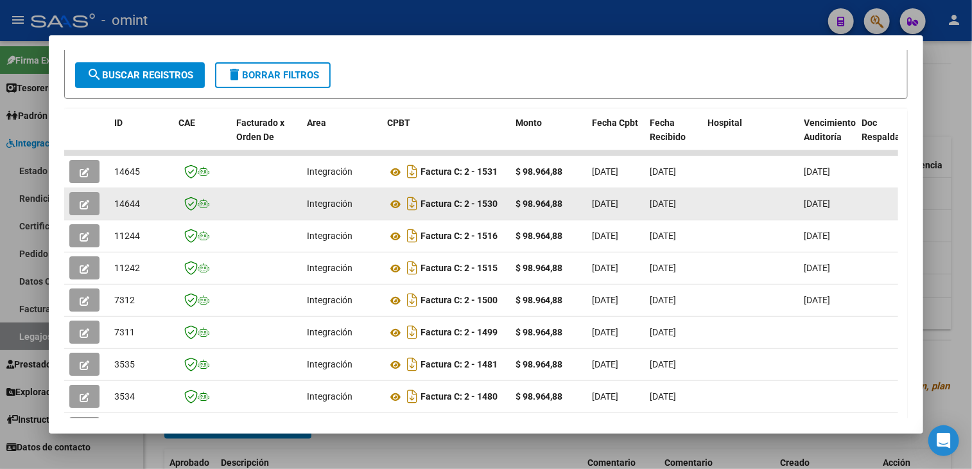
click at [81, 204] on icon "button" at bounding box center [85, 205] width 10 height 10
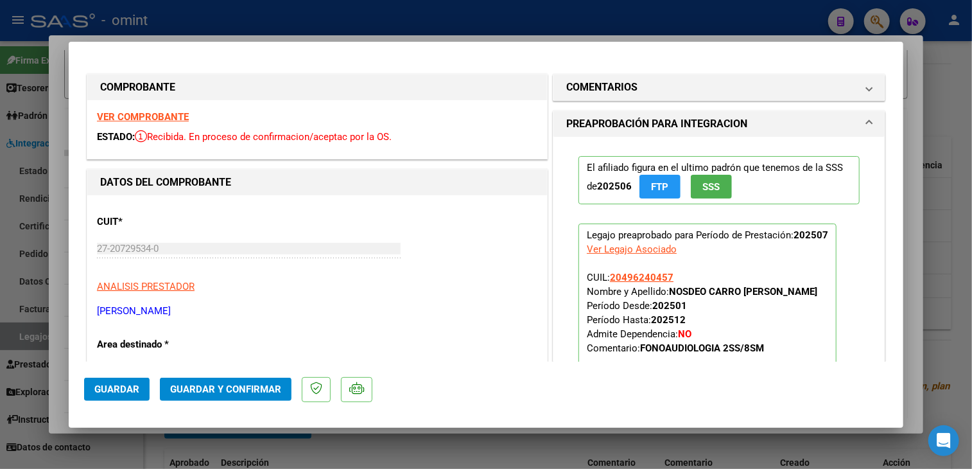
click at [172, 118] on strong "VER COMPROBANTE" at bounding box center [143, 117] width 92 height 12
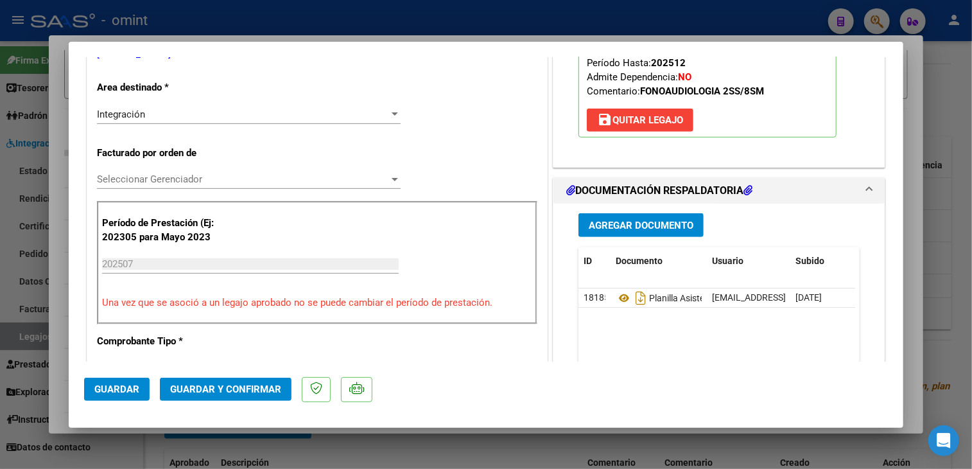
scroll to position [385, 0]
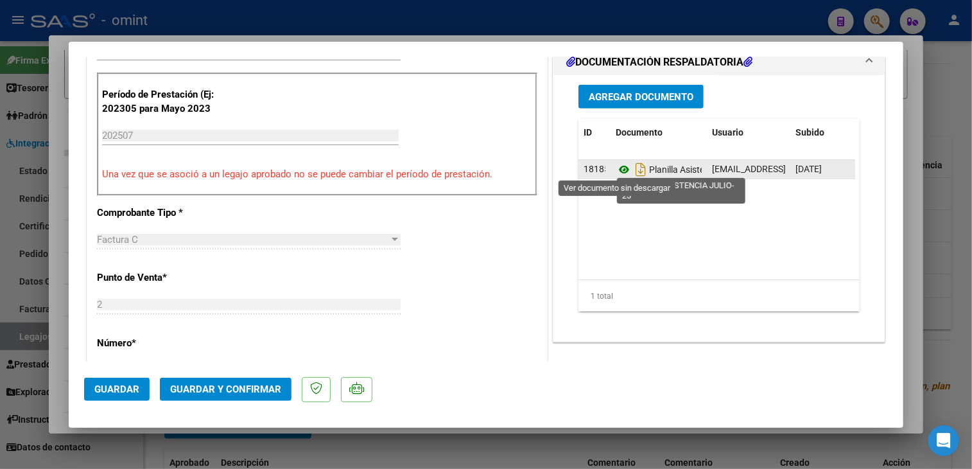
click at [619, 167] on icon at bounding box center [624, 169] width 17 height 15
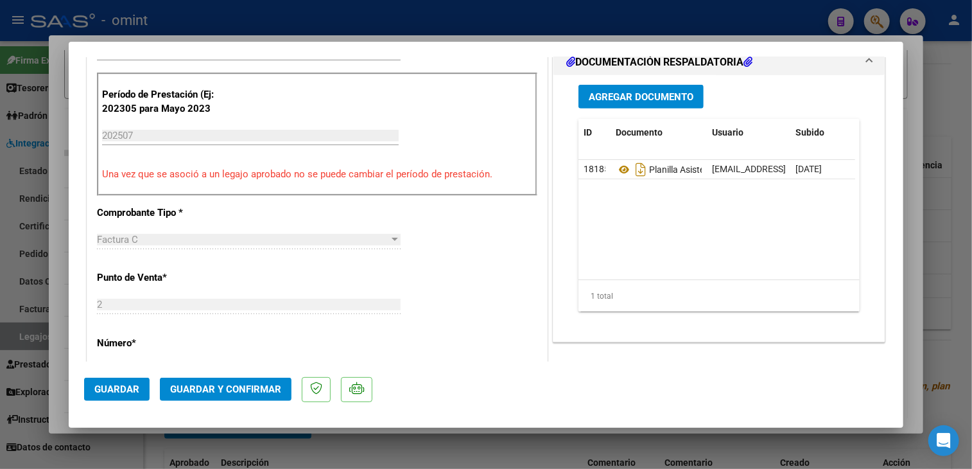
scroll to position [321, 0]
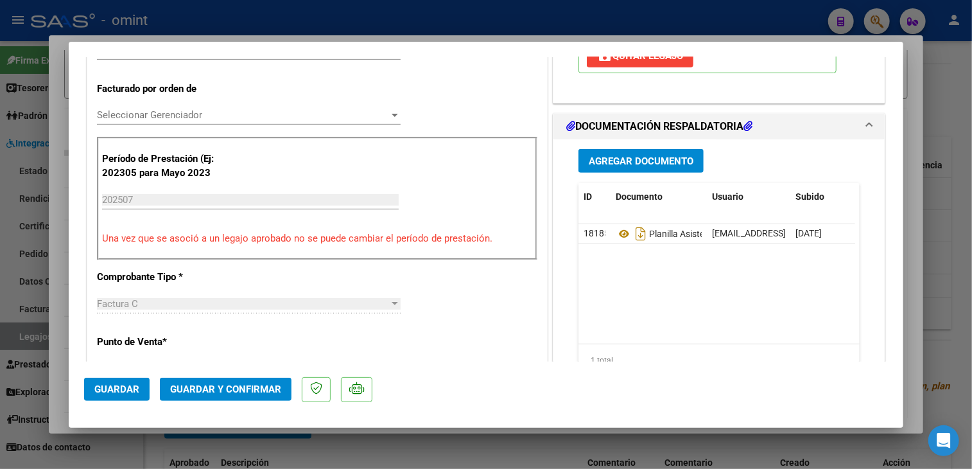
click at [204, 117] on span "Seleccionar Gerenciador" at bounding box center [243, 115] width 292 height 12
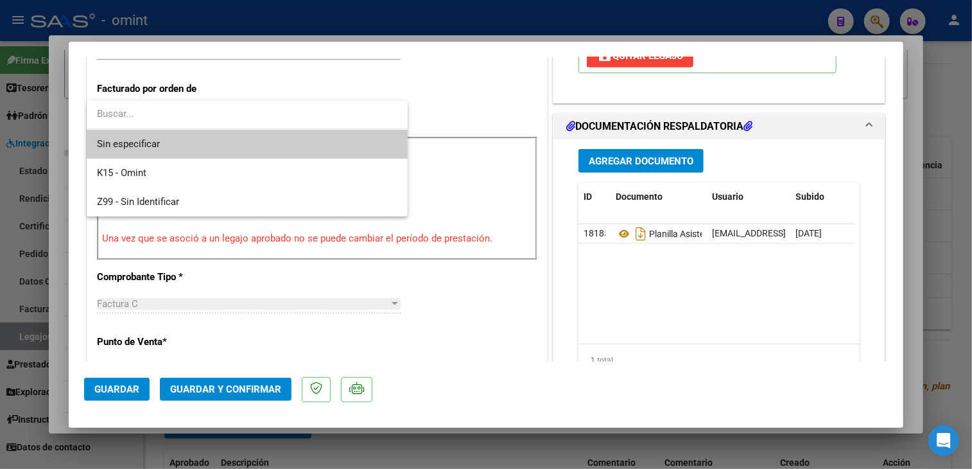
click at [295, 143] on span "Sin especificar" at bounding box center [247, 144] width 301 height 29
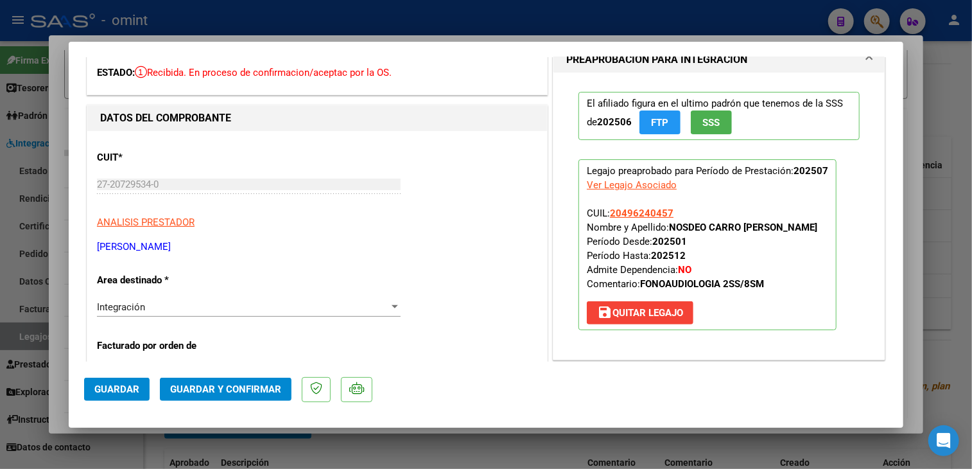
scroll to position [0, 0]
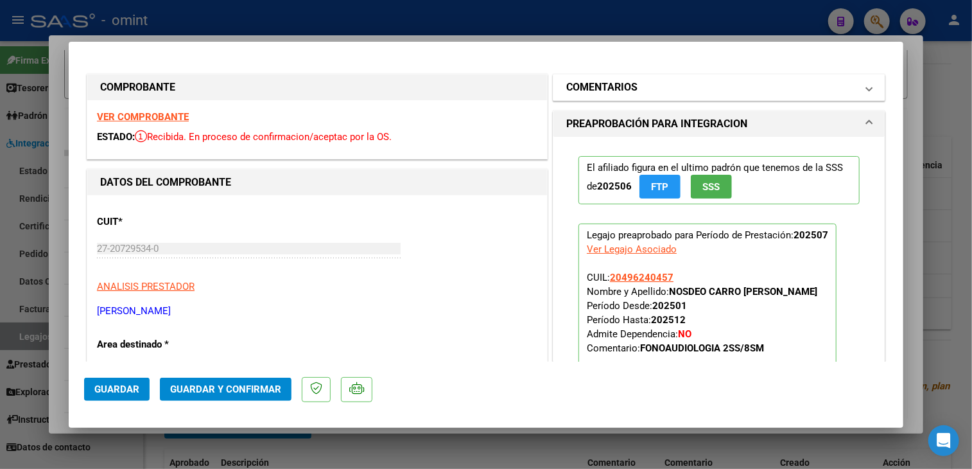
click at [614, 84] on h1 "COMENTARIOS" at bounding box center [602, 87] width 71 height 15
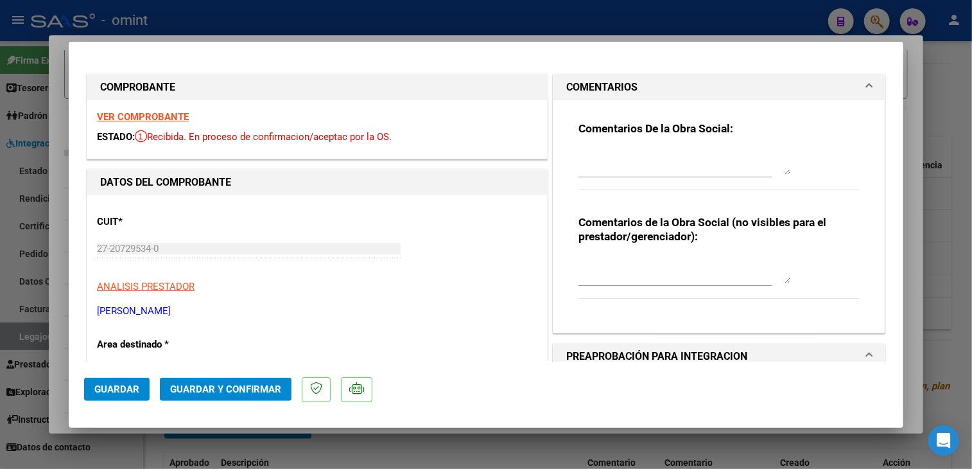
click at [610, 158] on textarea at bounding box center [685, 162] width 212 height 26
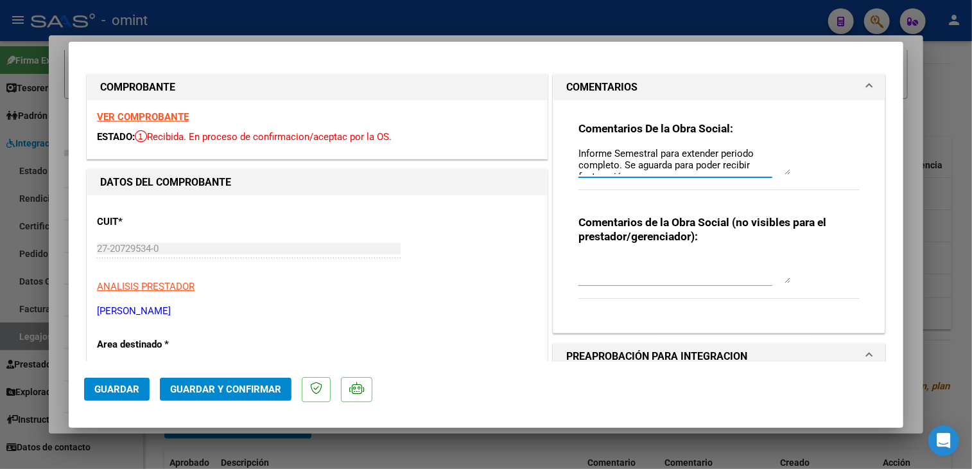
scroll to position [35, 0]
type textarea "El socio tiene habilitado la prestación hasta Junio, La flia debe presentar (su…"
click at [104, 391] on span "Guardar" at bounding box center [116, 389] width 45 height 12
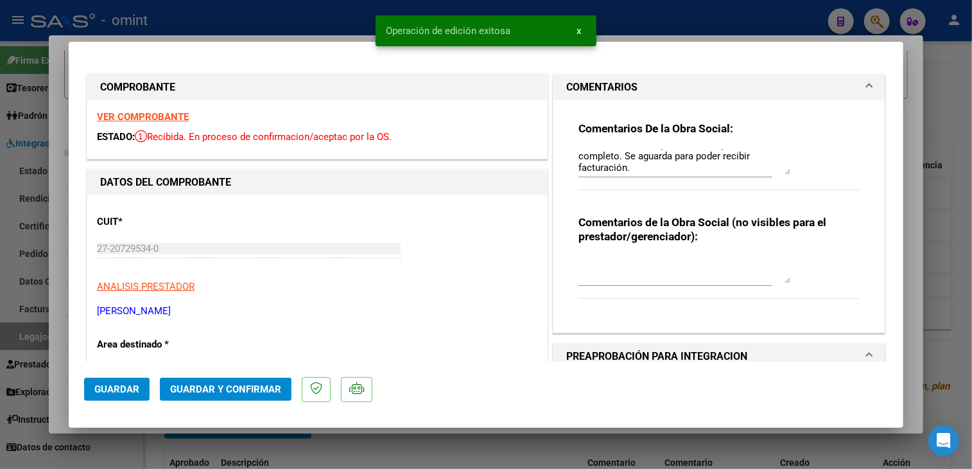
click at [121, 449] on div at bounding box center [486, 234] width 972 height 469
type input "$ 0,00"
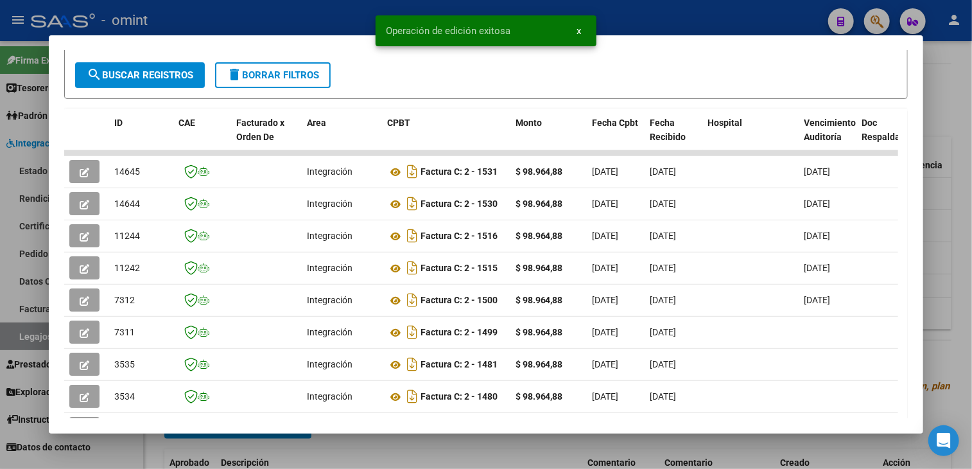
click at [137, 452] on div at bounding box center [486, 234] width 972 height 469
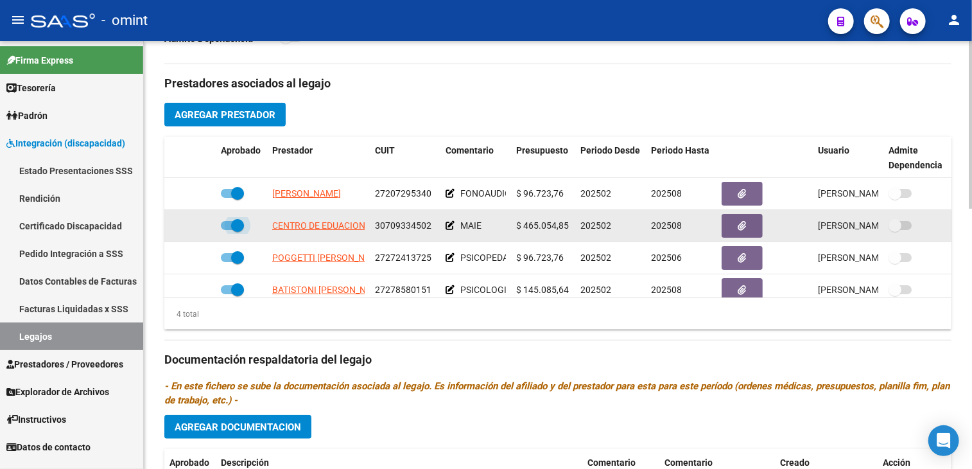
click at [226, 225] on span at bounding box center [232, 225] width 23 height 9
click at [227, 230] on input "checkbox" at bounding box center [227, 230] width 1 height 1
checkbox input "false"
click at [200, 224] on icon at bounding box center [197, 225] width 9 height 9
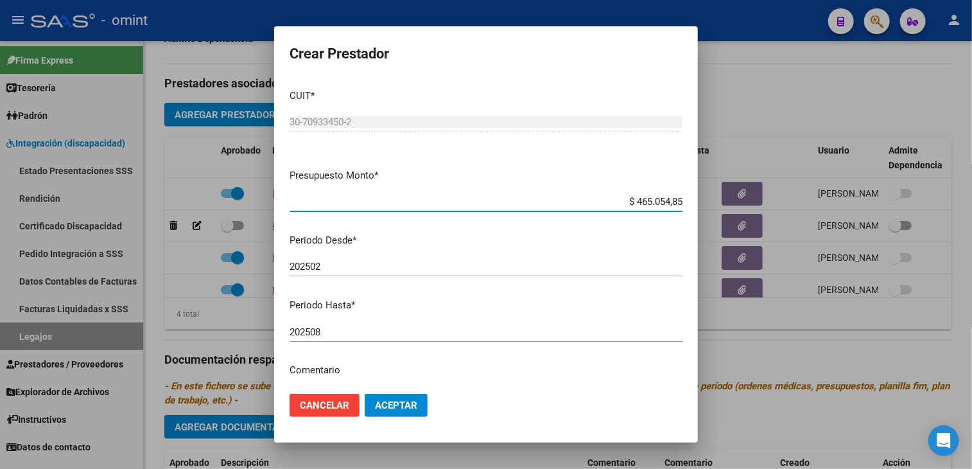
click at [331, 337] on input "202508" at bounding box center [486, 332] width 393 height 12
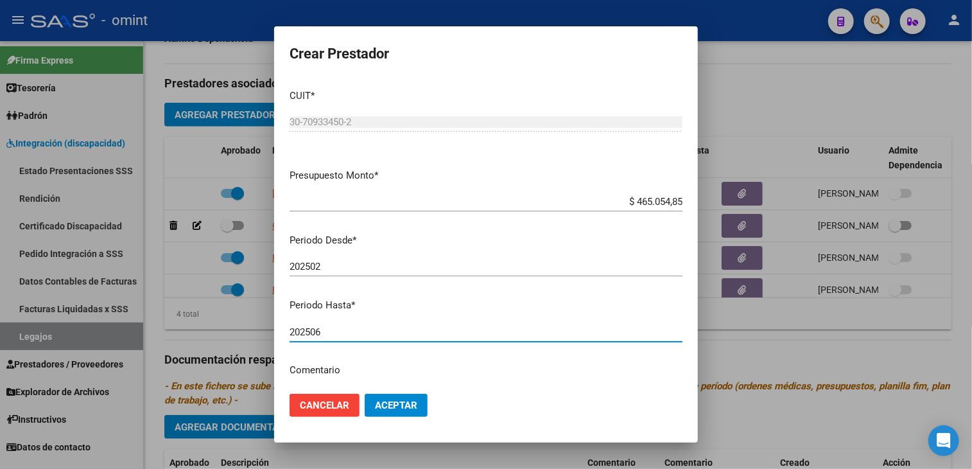
type input "202506"
click at [385, 405] on span "Aceptar" at bounding box center [396, 406] width 42 height 12
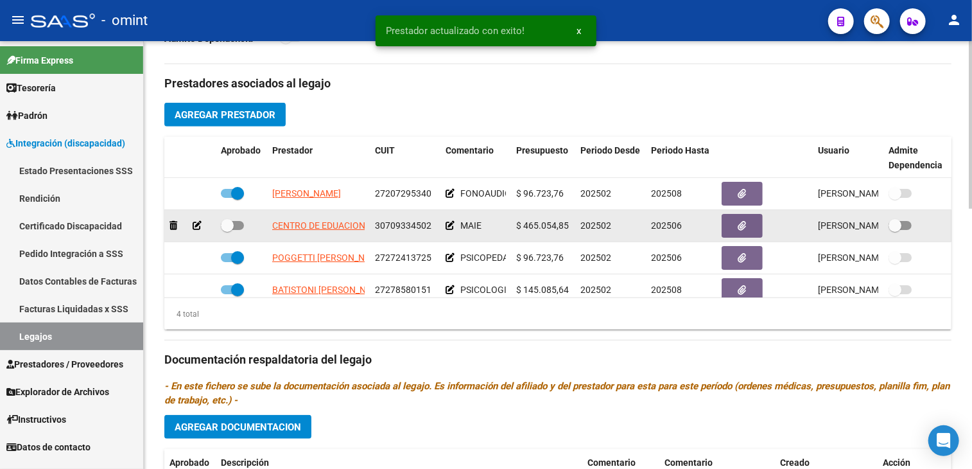
click at [234, 226] on span at bounding box center [232, 225] width 23 height 9
click at [227, 230] on input "checkbox" at bounding box center [227, 230] width 1 height 1
checkbox input "true"
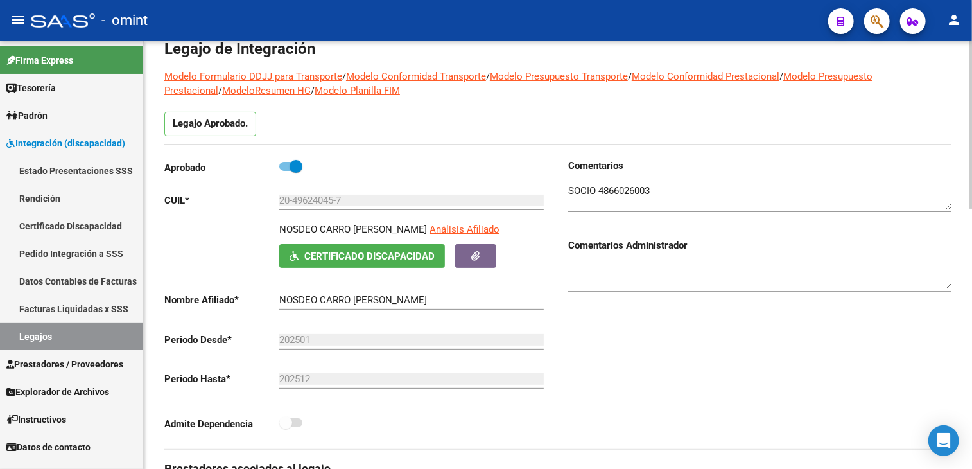
scroll to position [0, 0]
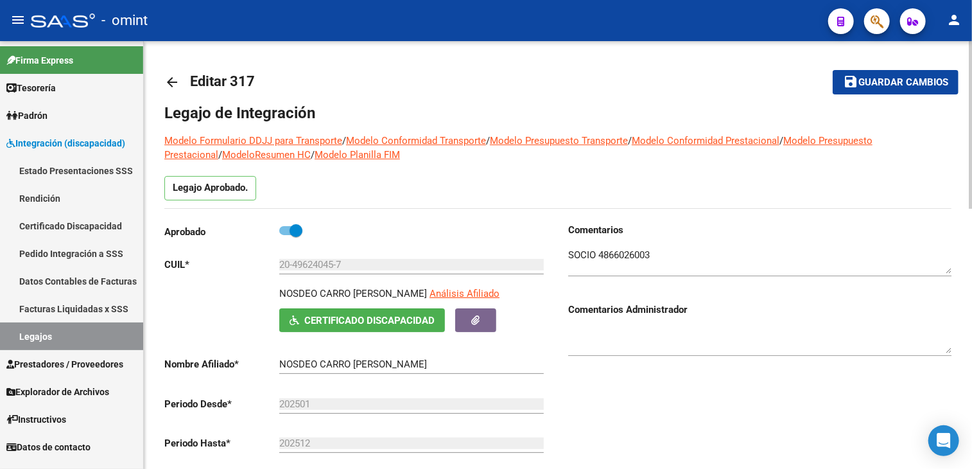
click at [873, 89] on button "save Guardar cambios" at bounding box center [896, 82] width 126 height 24
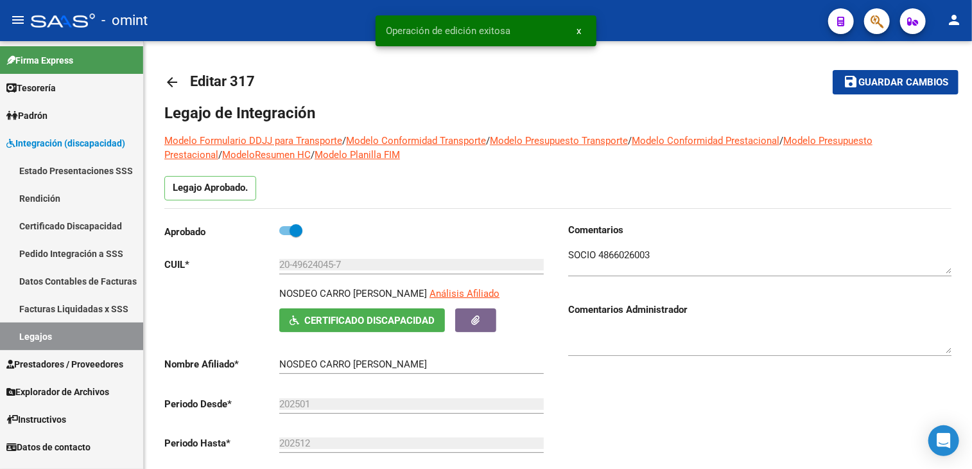
click at [36, 338] on link "Legajos" at bounding box center [71, 336] width 143 height 28
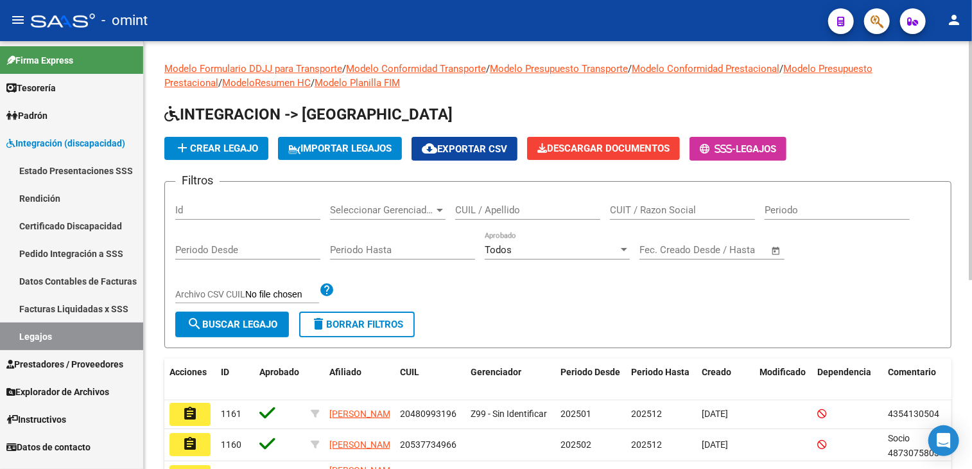
click at [497, 214] on input "CUIL / Apellido" at bounding box center [527, 210] width 145 height 12
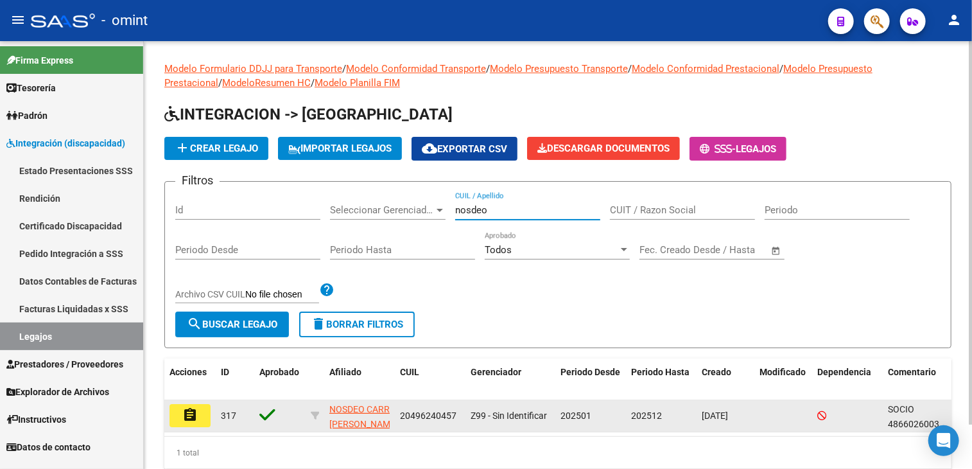
type input "nosdeo"
click at [180, 418] on button "assignment" at bounding box center [190, 415] width 41 height 23
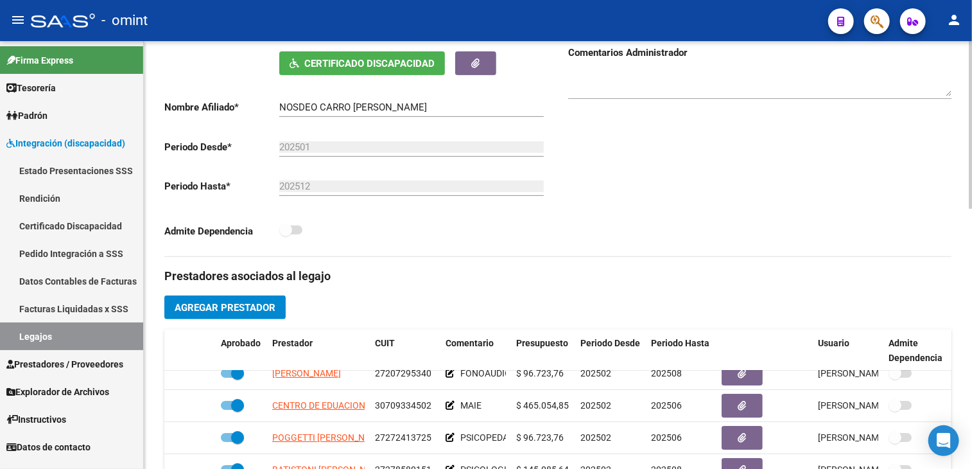
scroll to position [385, 0]
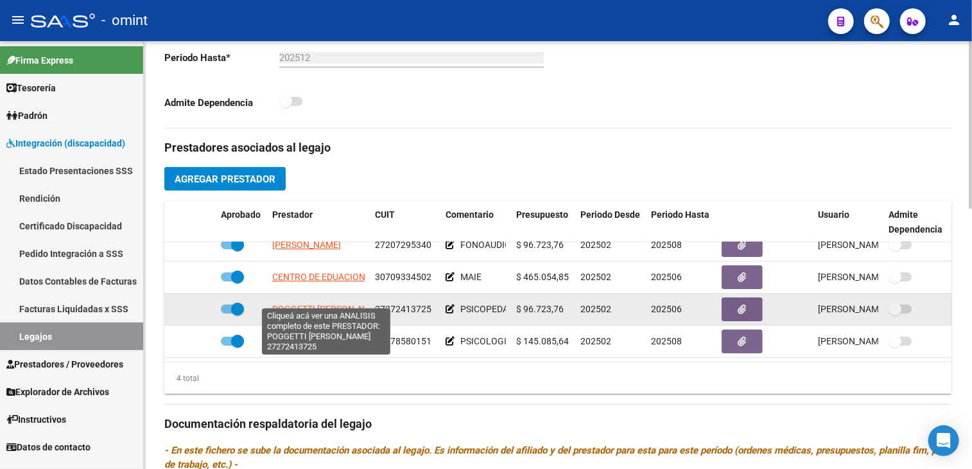
click at [321, 304] on span "POGGETTI [PERSON_NAME]" at bounding box center [329, 309] width 114 height 10
type textarea "27272413725"
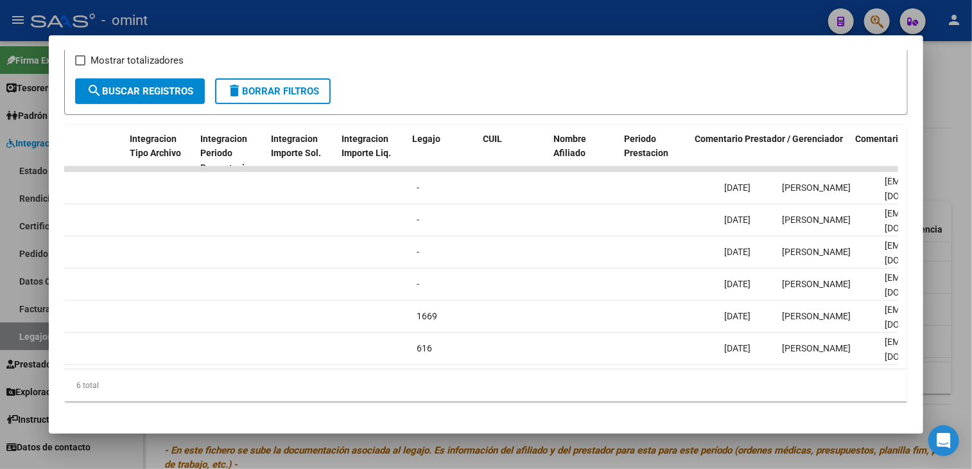
scroll to position [0, 1940]
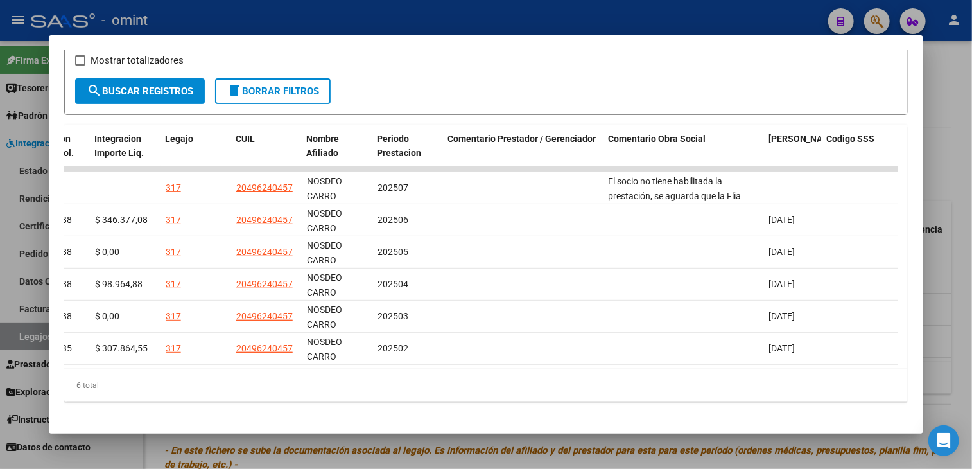
click at [498, 445] on div at bounding box center [486, 234] width 972 height 469
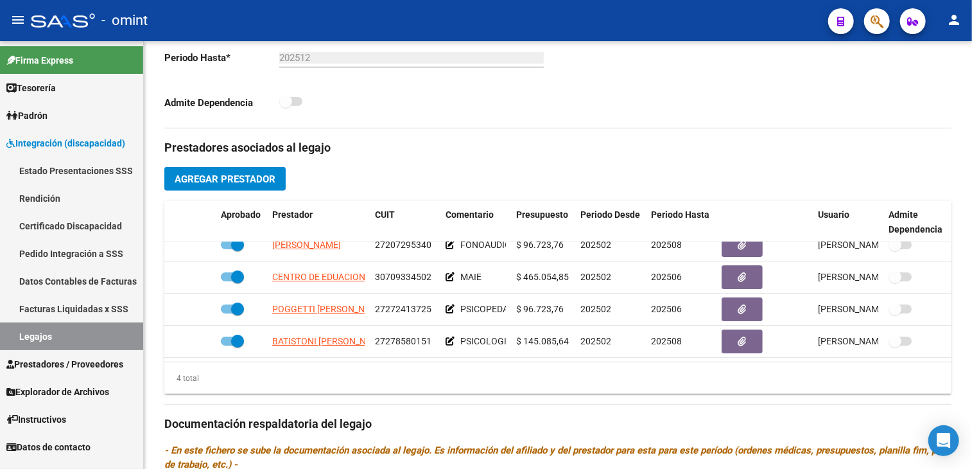
click at [79, 337] on link "Legajos" at bounding box center [71, 336] width 143 height 28
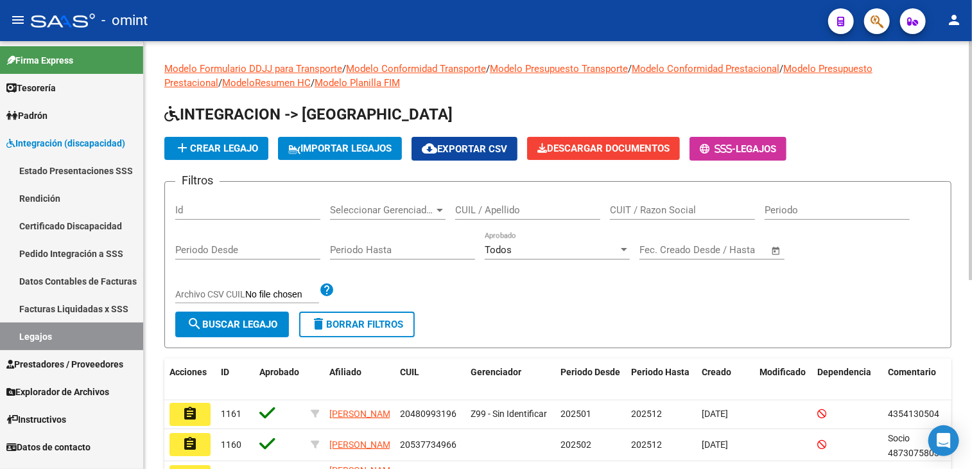
click at [486, 195] on div "CUIL / Apellido" at bounding box center [527, 206] width 145 height 28
click at [488, 208] on input "CUIL / Apellido" at bounding box center [527, 210] width 145 height 12
paste input "Medancich"
type input "Medancich"
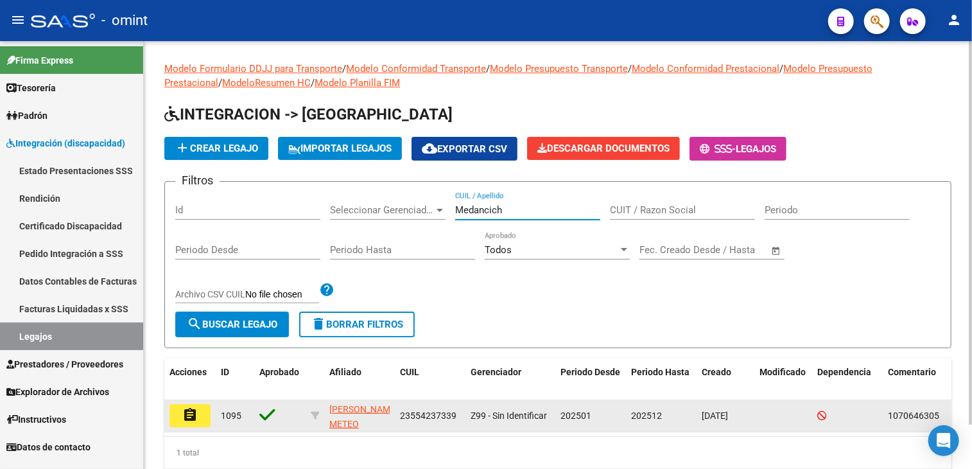
click at [180, 414] on button "assignment" at bounding box center [190, 415] width 41 height 23
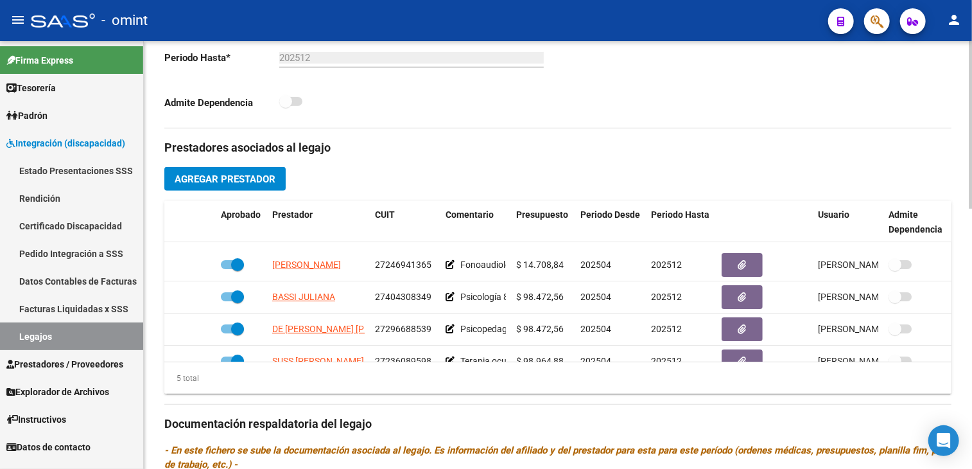
scroll to position [55, 0]
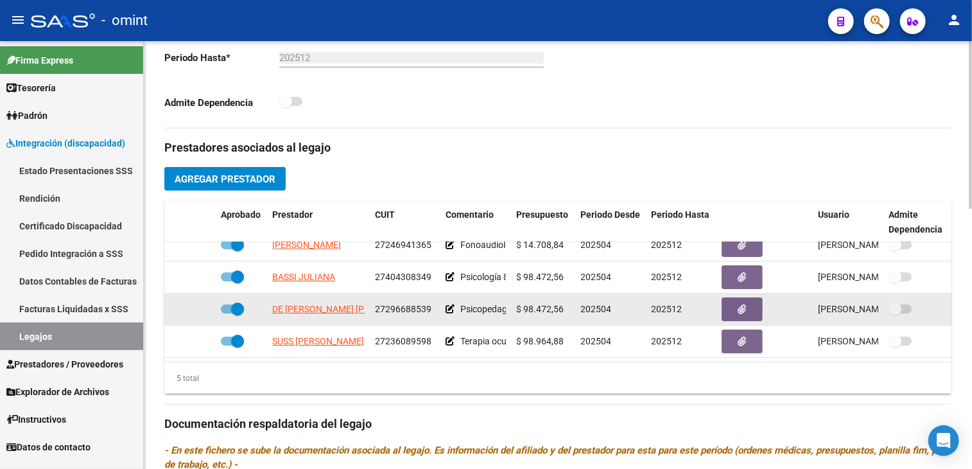
click at [415, 304] on span "27296688539" at bounding box center [403, 309] width 57 height 10
copy span "27296688539"
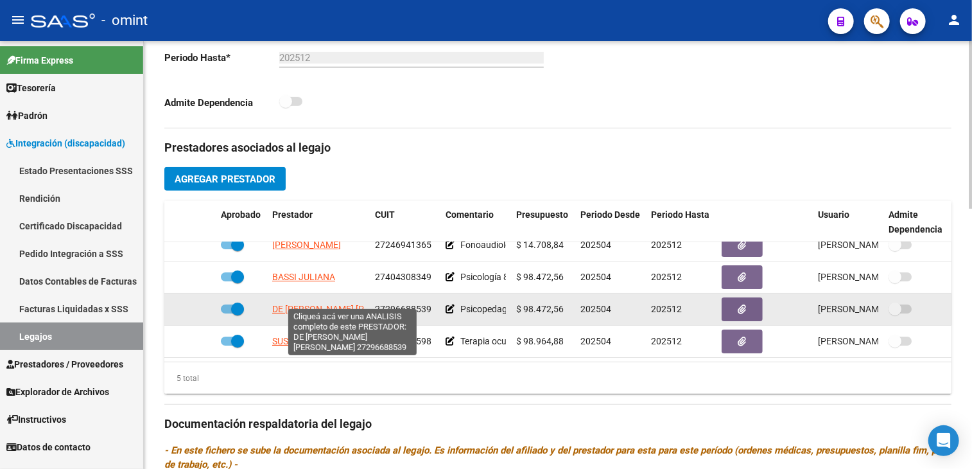
click at [320, 304] on span "DE [PERSON_NAME] [PERSON_NAME]" at bounding box center [348, 309] width 152 height 10
type textarea "27296688539"
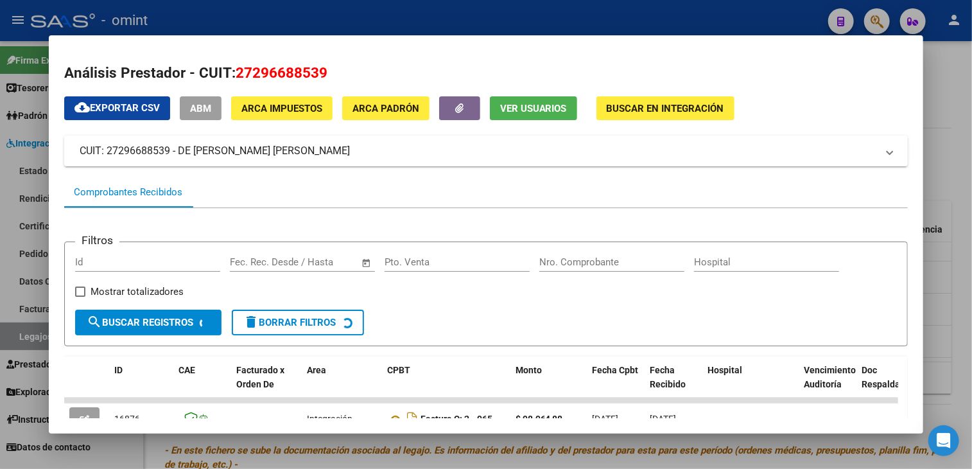
scroll to position [119, 0]
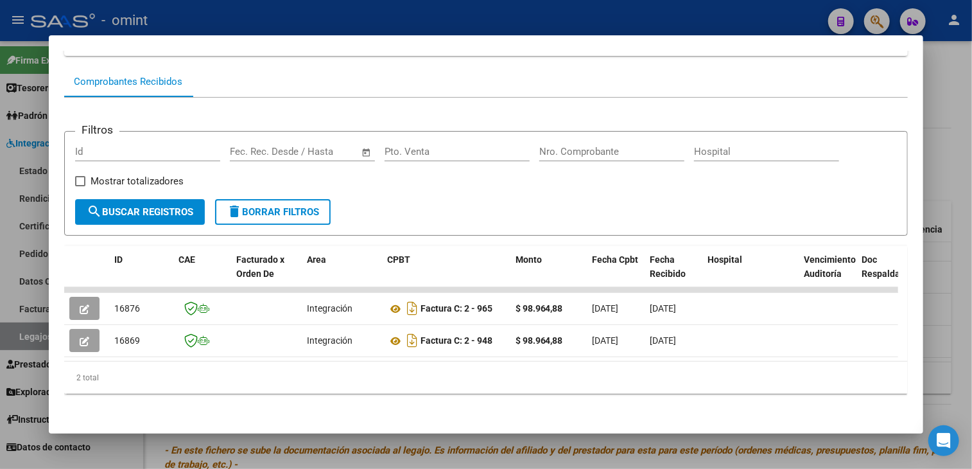
click at [457, 450] on div at bounding box center [486, 234] width 972 height 469
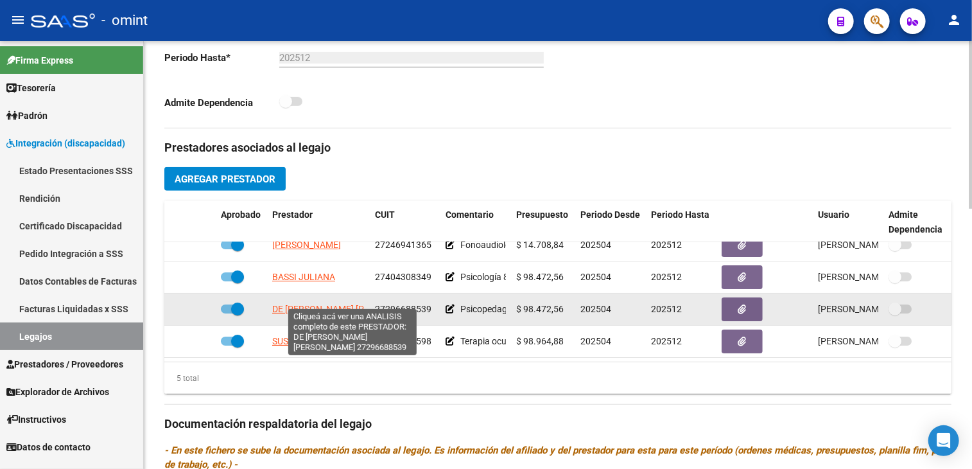
click at [318, 304] on span "DE [PERSON_NAME] [PERSON_NAME]" at bounding box center [348, 309] width 152 height 10
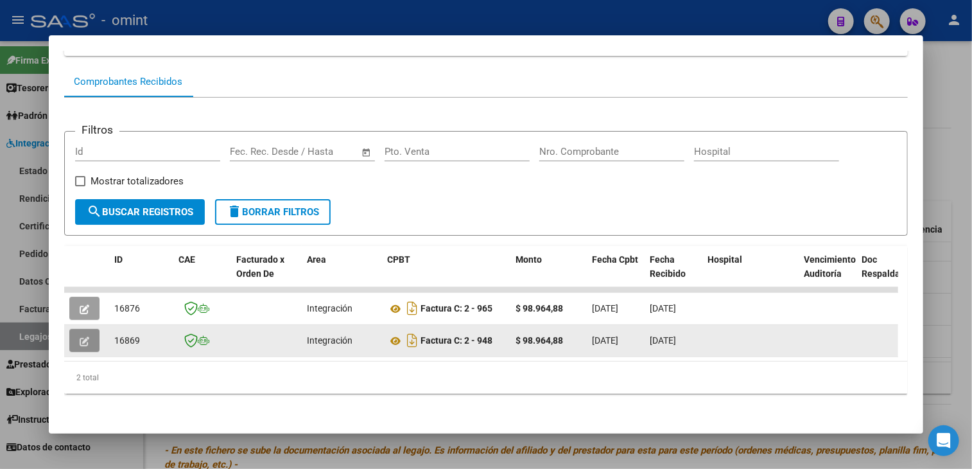
click at [87, 337] on button "button" at bounding box center [84, 340] width 30 height 23
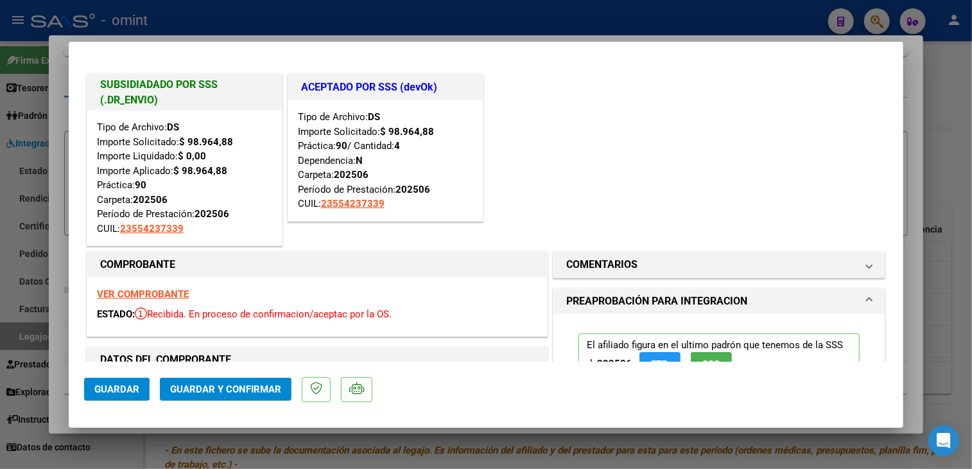
click at [317, 440] on div at bounding box center [486, 234] width 972 height 469
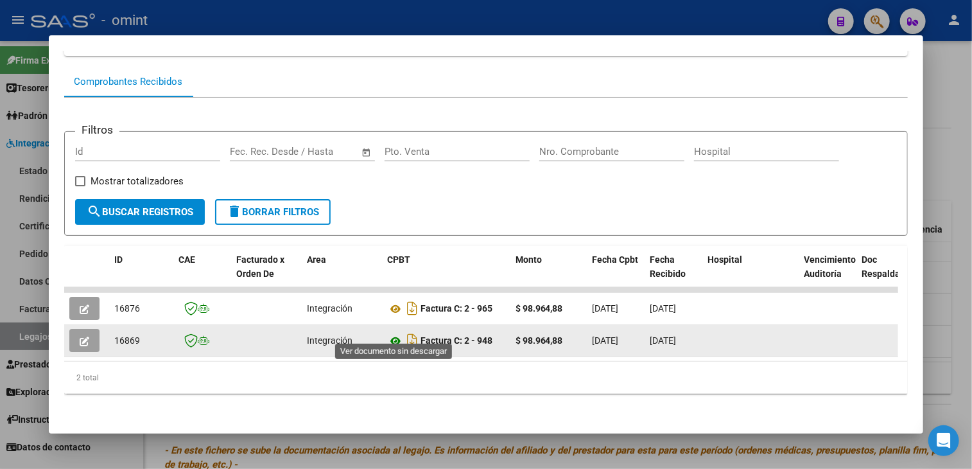
click at [396, 333] on icon at bounding box center [395, 340] width 17 height 15
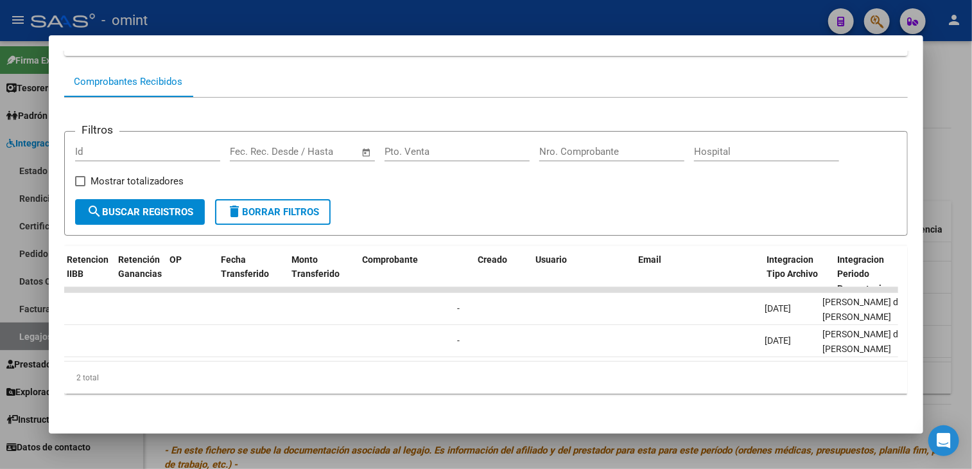
scroll to position [0, 0]
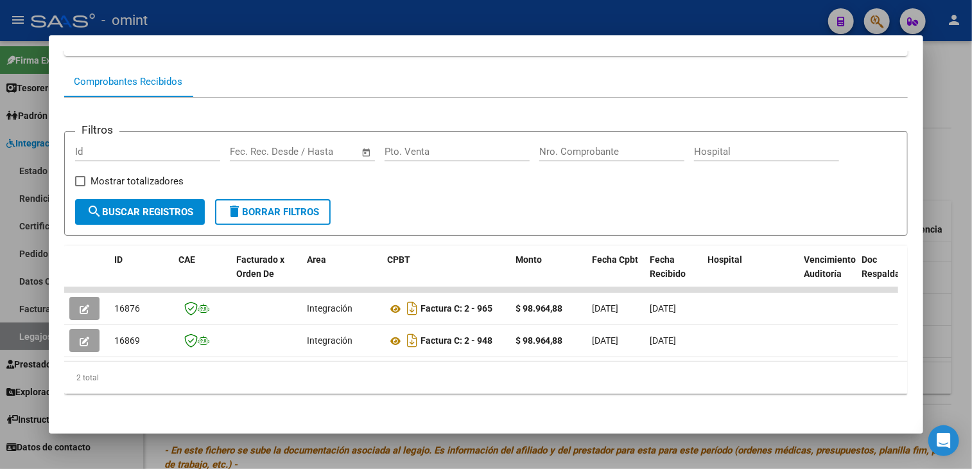
click at [432, 455] on div at bounding box center [486, 234] width 972 height 469
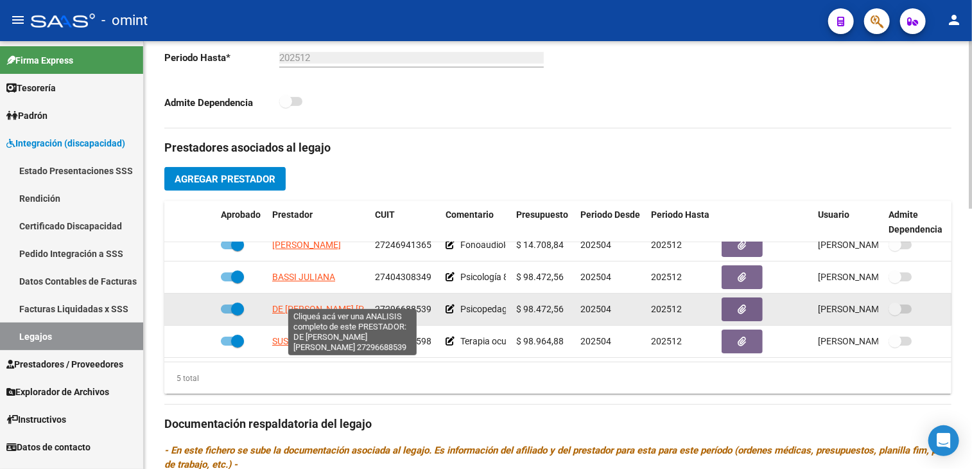
click at [347, 304] on span "DE [PERSON_NAME] [PERSON_NAME]" at bounding box center [348, 309] width 152 height 10
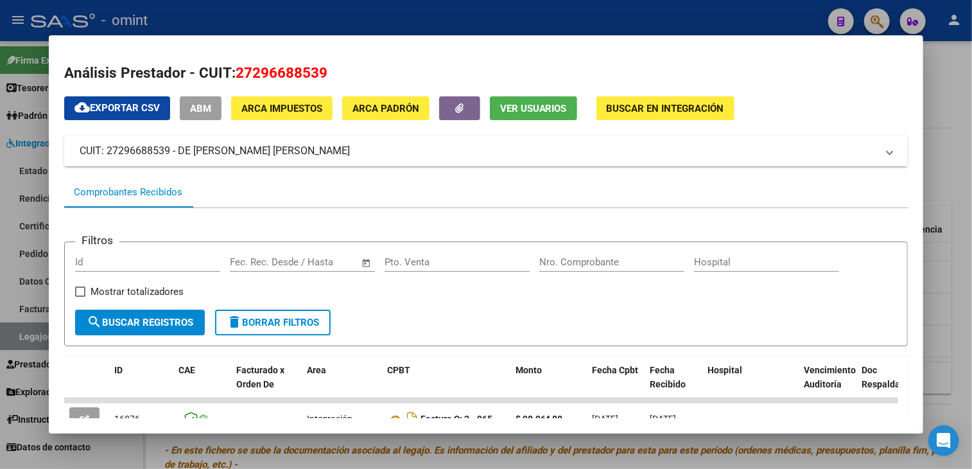
scroll to position [119, 0]
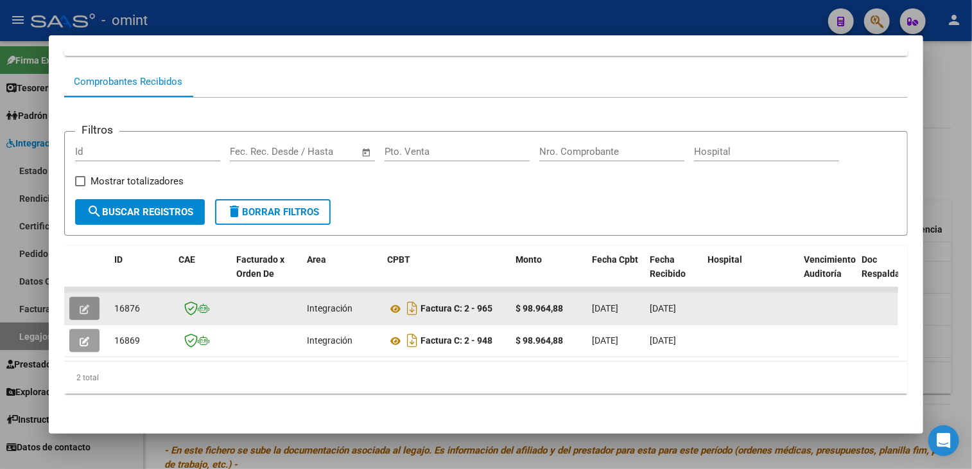
click at [90, 304] on button "button" at bounding box center [84, 308] width 30 height 23
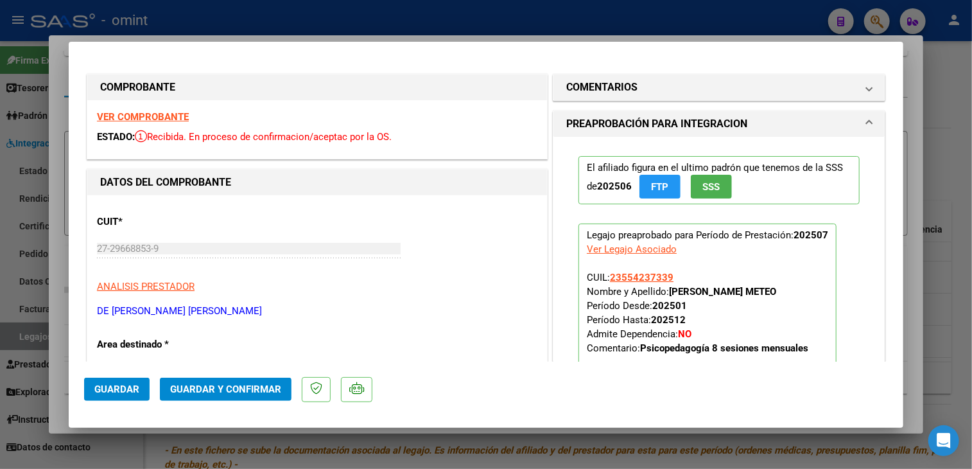
click at [172, 118] on strong "VER COMPROBANTE" at bounding box center [143, 117] width 92 height 12
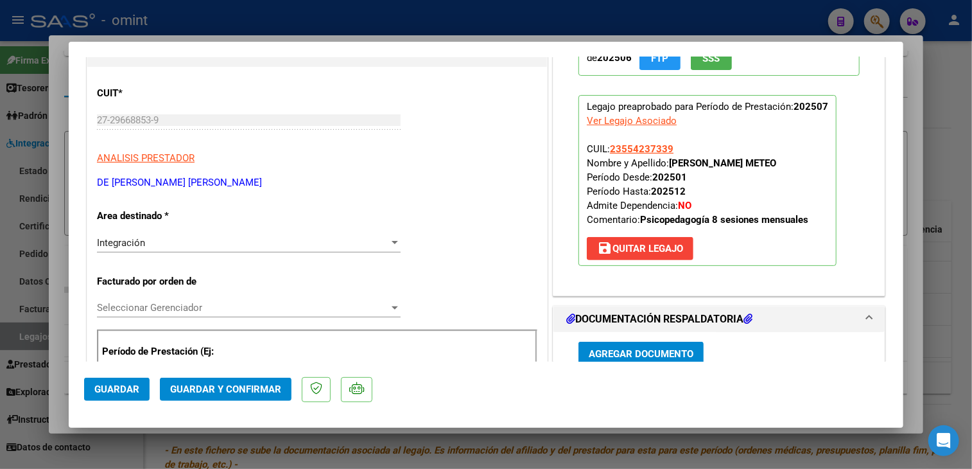
scroll to position [385, 0]
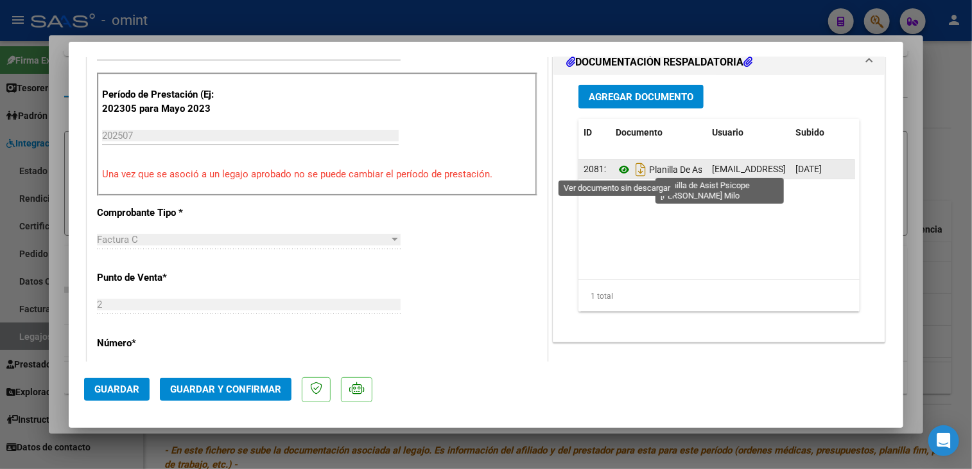
click at [619, 170] on icon at bounding box center [624, 169] width 17 height 15
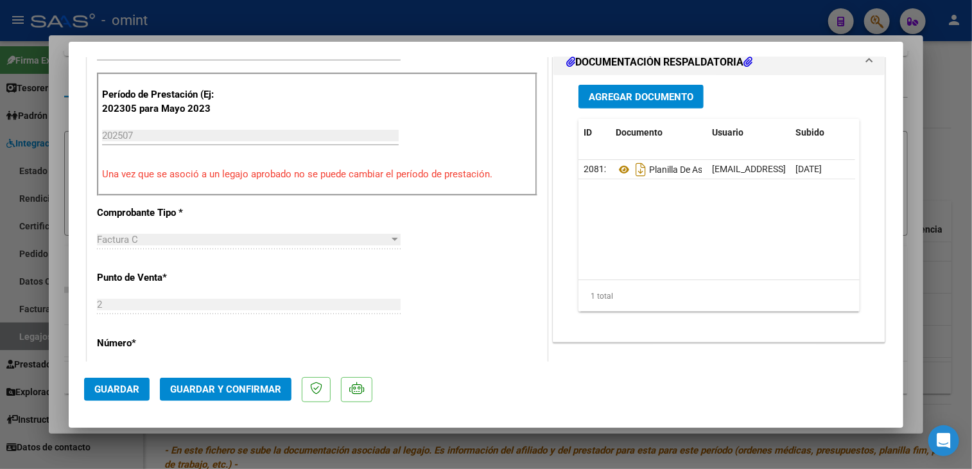
scroll to position [321, 0]
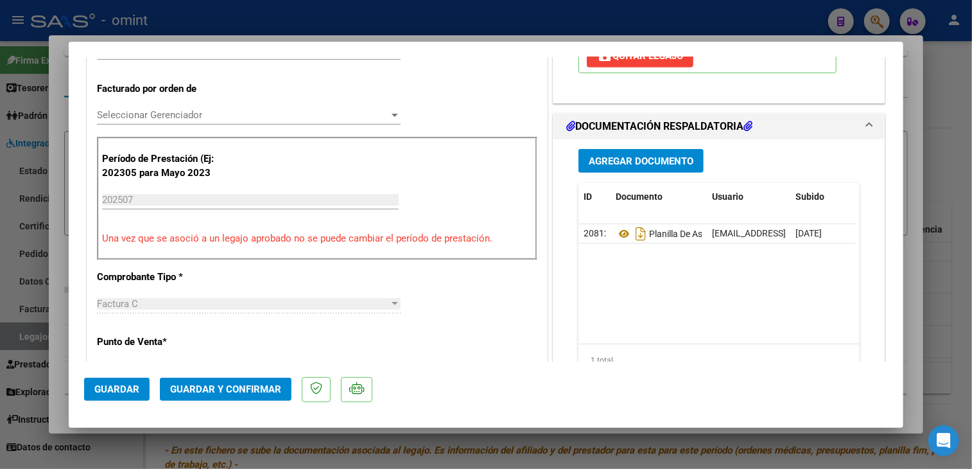
click at [226, 123] on div "Seleccionar Gerenciador Seleccionar Gerenciador" at bounding box center [249, 114] width 304 height 19
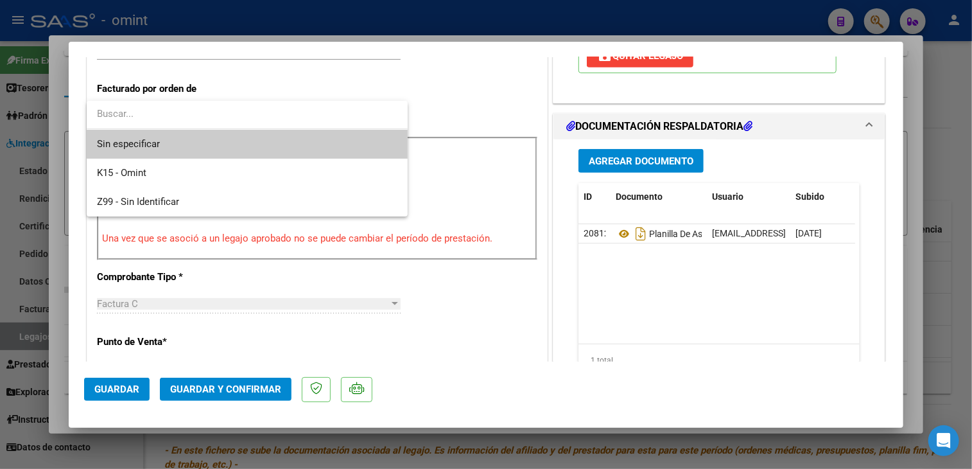
click at [191, 141] on span "Sin especificar" at bounding box center [247, 144] width 301 height 29
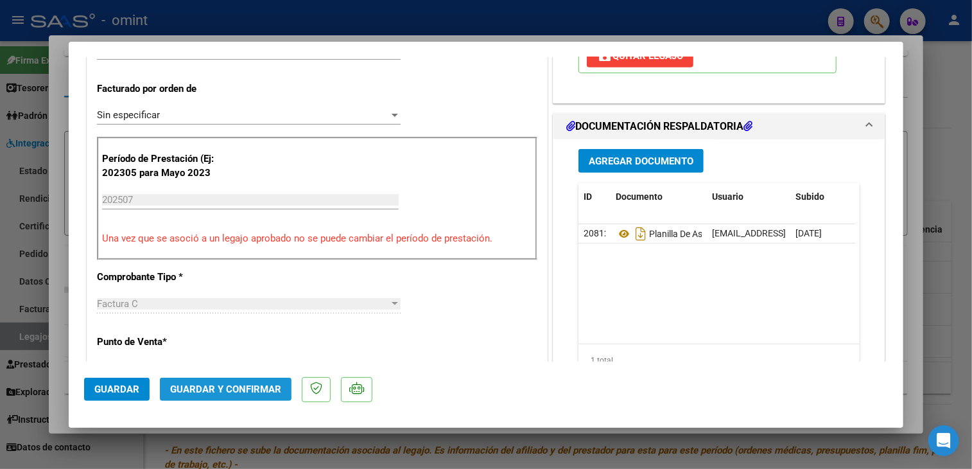
click at [214, 385] on span "Guardar y Confirmar" at bounding box center [225, 389] width 111 height 12
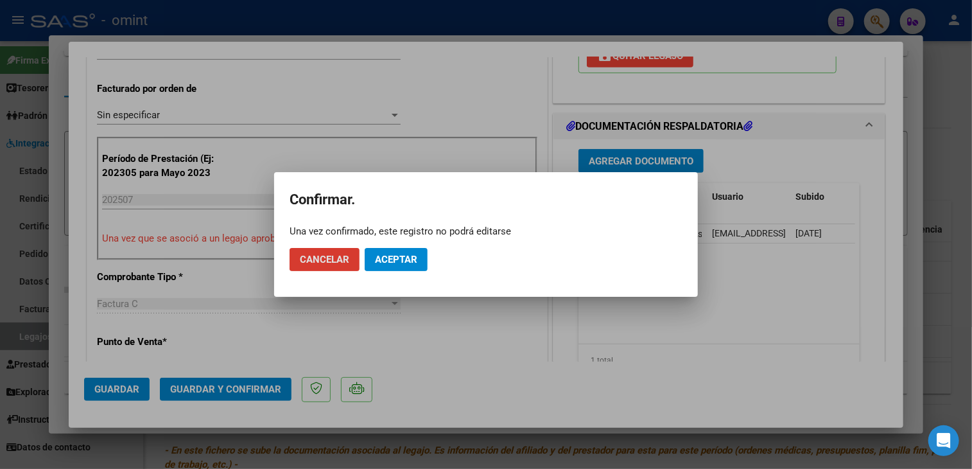
click at [385, 260] on span "Aceptar" at bounding box center [396, 260] width 42 height 12
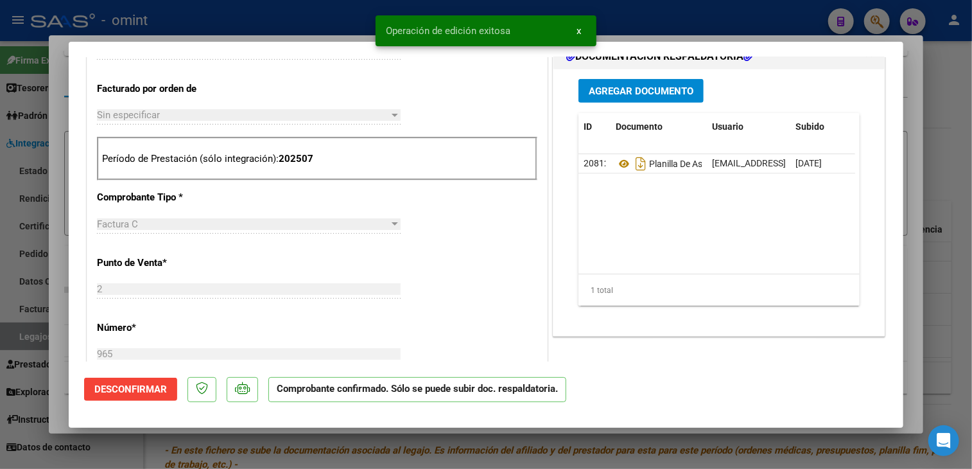
click at [382, 437] on div at bounding box center [486, 234] width 972 height 469
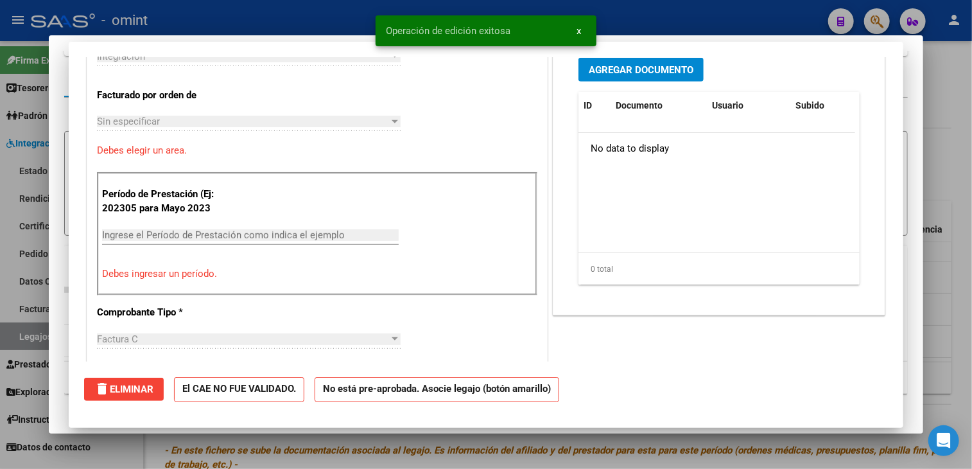
scroll to position [0, 0]
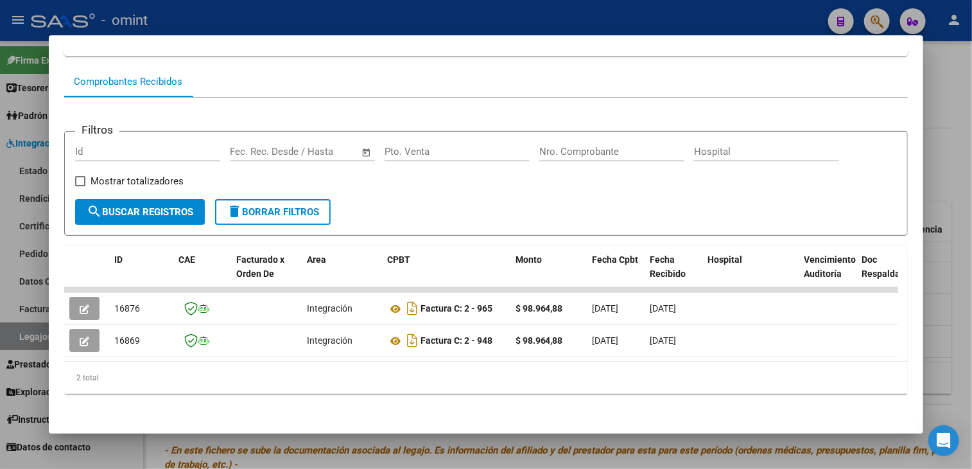
click at [396, 442] on div at bounding box center [486, 234] width 972 height 469
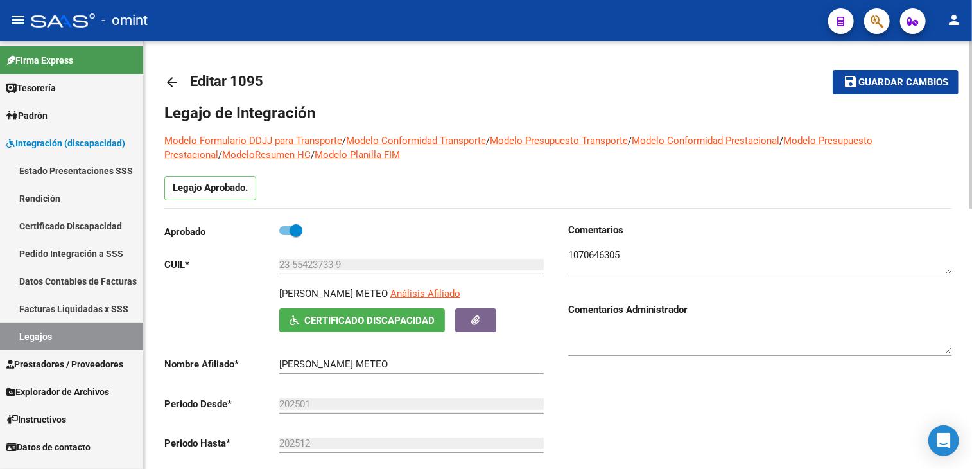
click at [581, 249] on textarea at bounding box center [759, 261] width 383 height 26
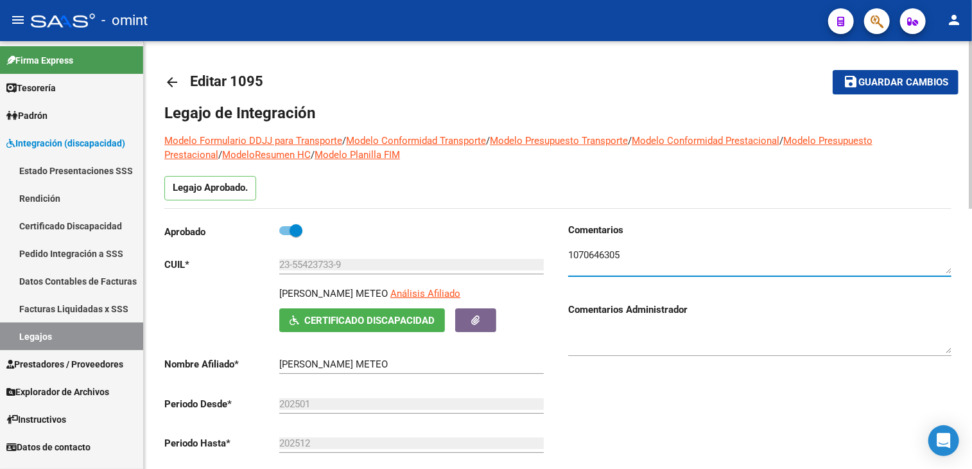
click at [580, 251] on textarea at bounding box center [759, 261] width 383 height 26
click at [76, 338] on link "Legajos" at bounding box center [71, 336] width 143 height 28
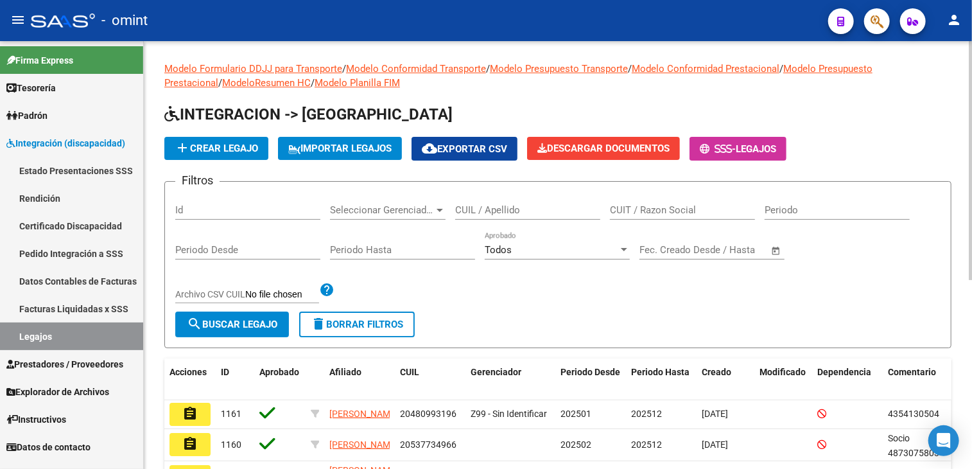
click at [498, 210] on input "CUIL / Apellido" at bounding box center [527, 210] width 145 height 12
paste input "MEDINA"
type input "[PERSON_NAME]"
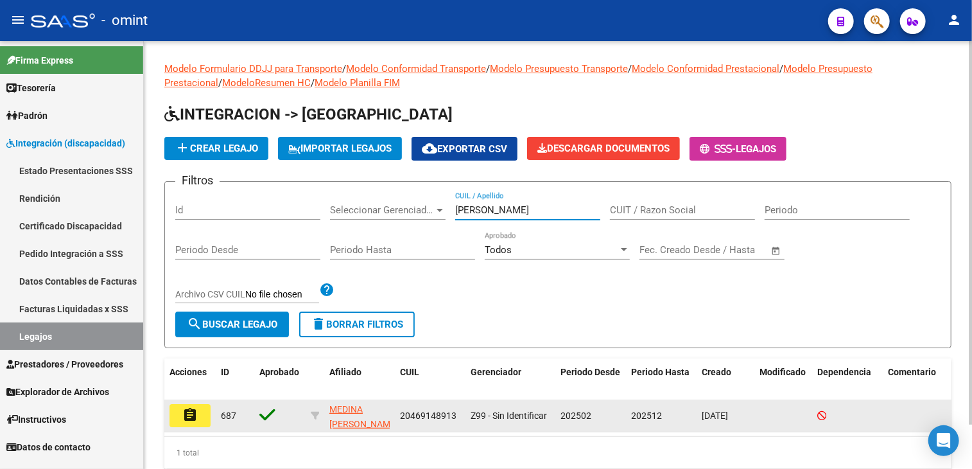
click at [206, 416] on button "assignment" at bounding box center [190, 415] width 41 height 23
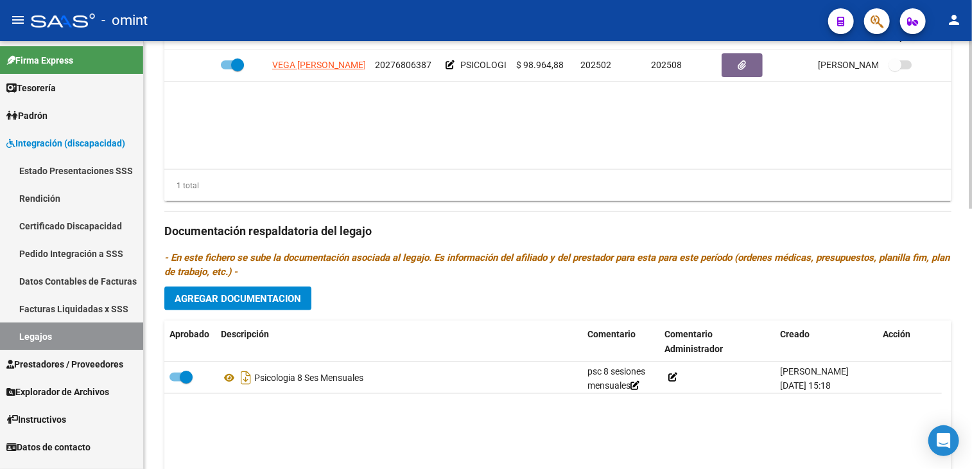
scroll to position [642, 0]
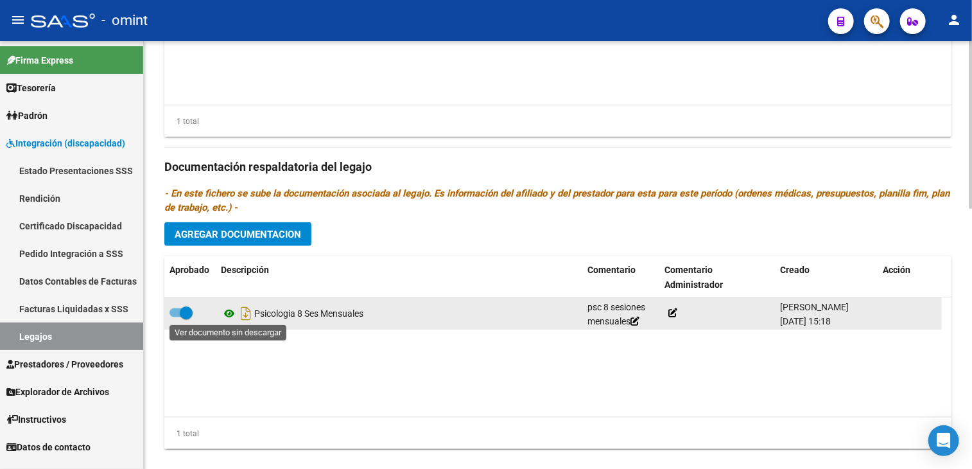
click at [231, 310] on icon at bounding box center [229, 313] width 17 height 15
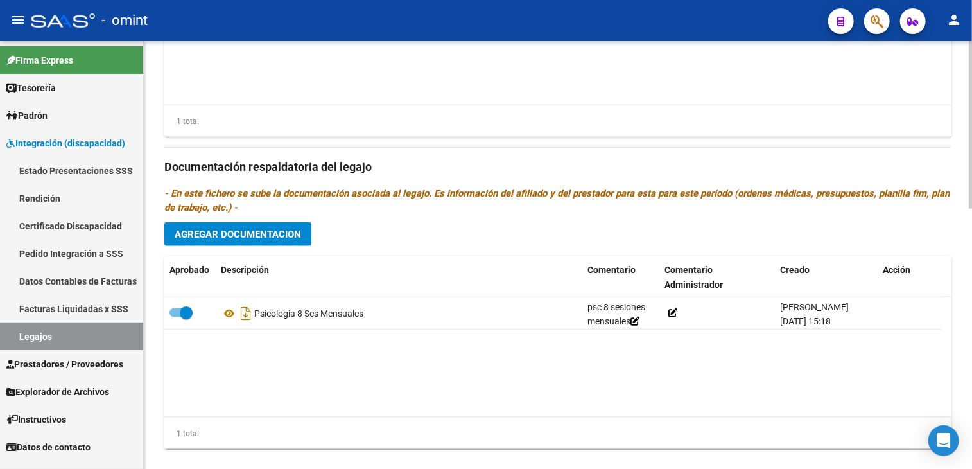
click at [71, 341] on link "Legajos" at bounding box center [71, 336] width 143 height 28
